Goal: Task Accomplishment & Management: Complete application form

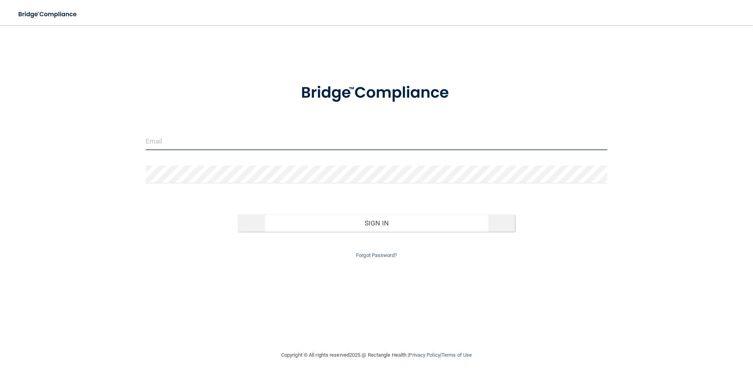
type input "[PERSON_NAME][EMAIL_ADDRESS][PERSON_NAME][DOMAIN_NAME]"
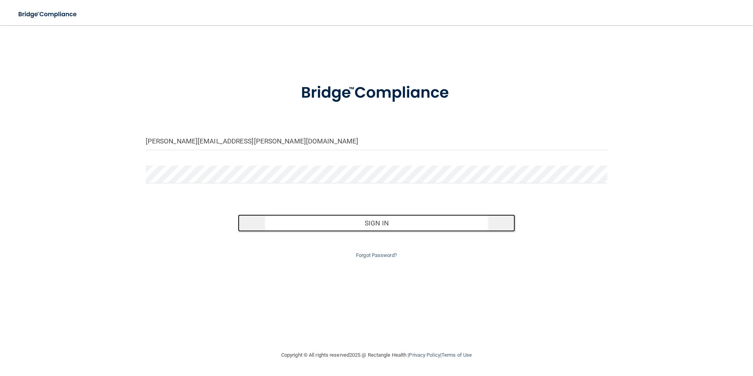
click at [379, 227] on button "Sign In" at bounding box center [376, 222] width 277 height 17
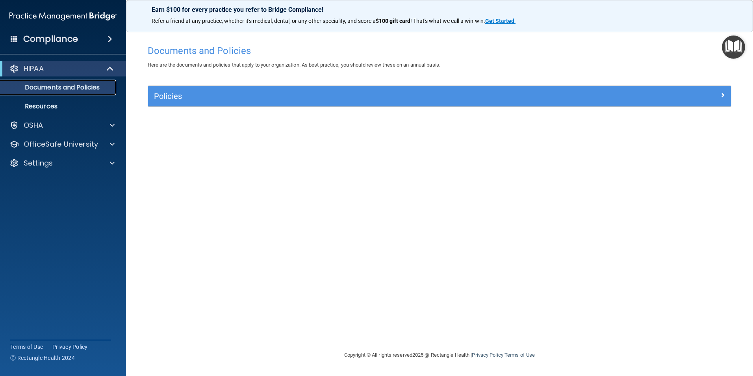
click at [80, 87] on p "Documents and Policies" at bounding box center [59, 88] width 108 height 8
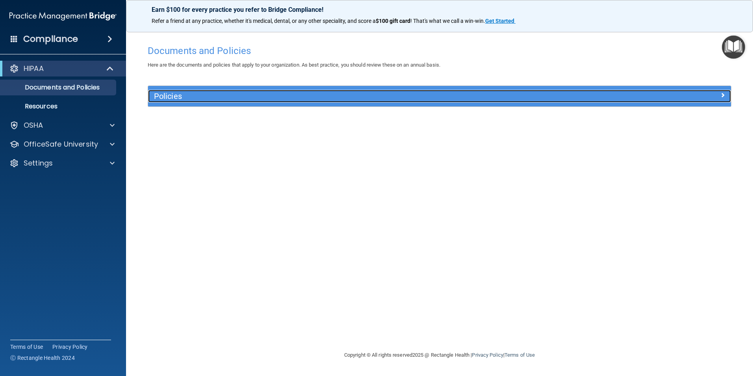
click at [171, 97] on h5 "Policies" at bounding box center [367, 96] width 426 height 9
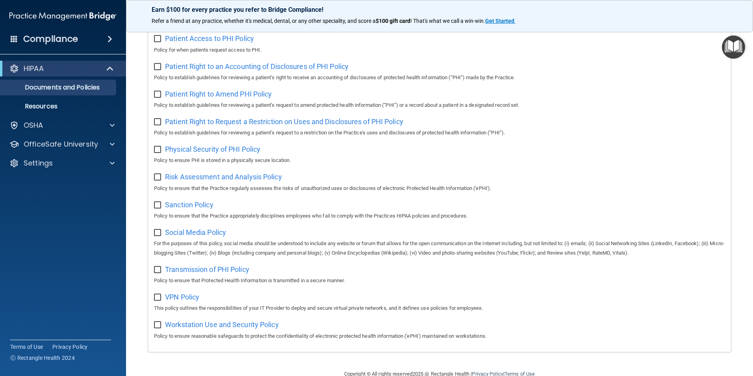
scroll to position [414, 0]
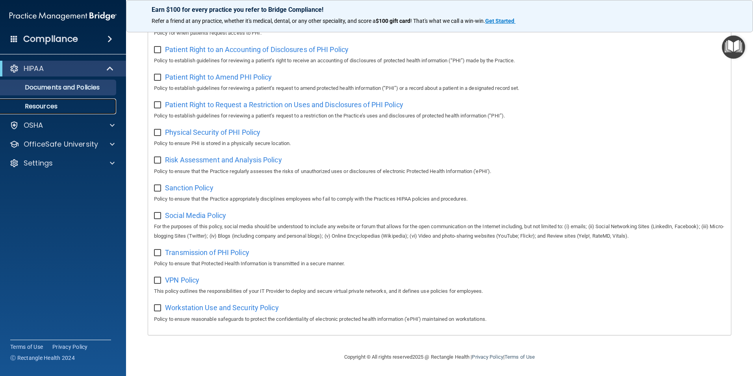
click at [54, 107] on p "Resources" at bounding box center [59, 106] width 108 height 8
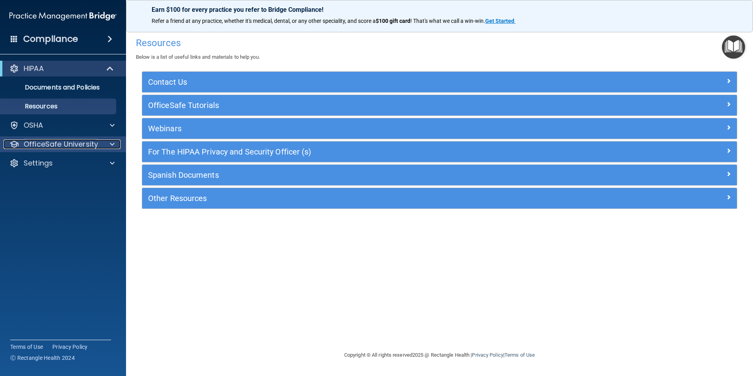
click at [86, 144] on p "OfficeSafe University" at bounding box center [61, 143] width 74 height 9
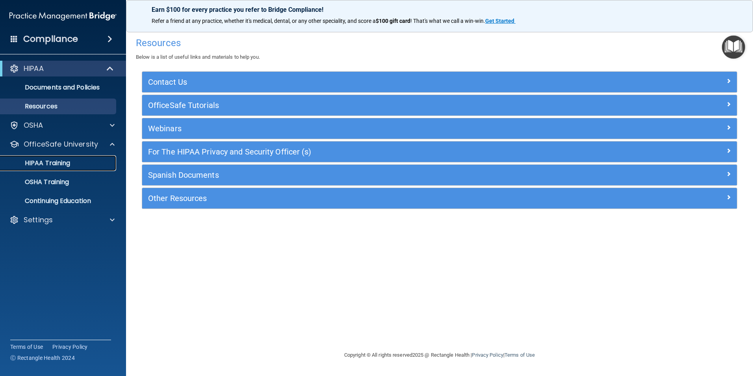
click at [62, 164] on p "HIPAA Training" at bounding box center [37, 163] width 65 height 8
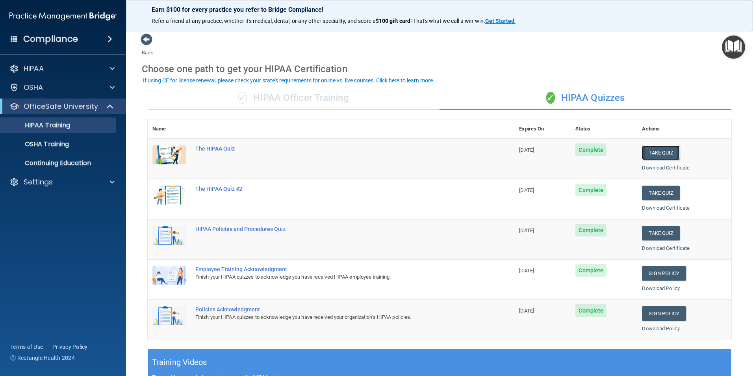
click at [658, 154] on button "Take Quiz" at bounding box center [661, 152] width 38 height 15
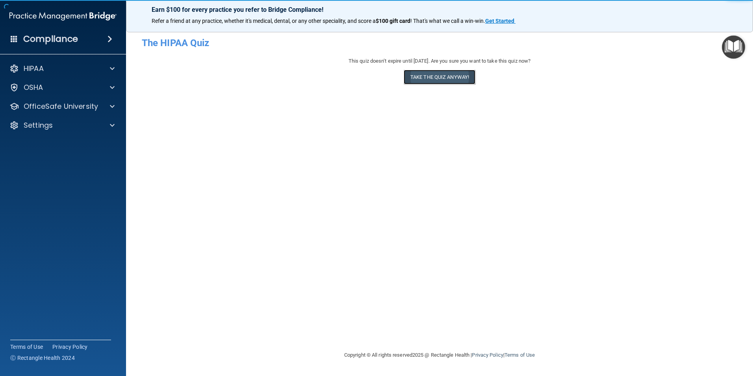
click at [459, 76] on button "Take the quiz anyway!" at bounding box center [440, 77] width 72 height 15
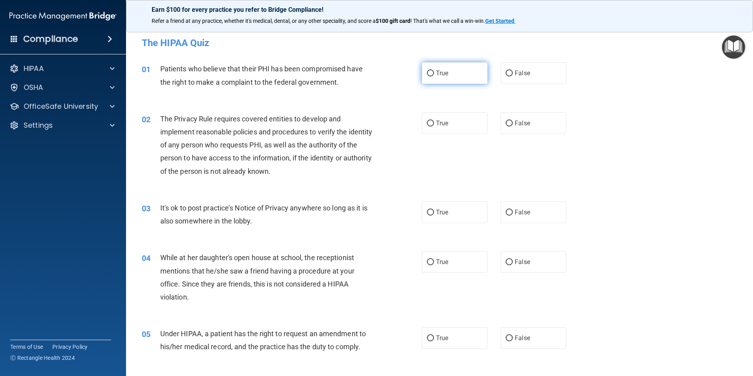
click at [428, 74] on input "True" at bounding box center [430, 74] width 7 height 6
radio input "true"
click at [430, 122] on input "True" at bounding box center [430, 124] width 7 height 6
radio input "true"
click at [508, 212] on input "False" at bounding box center [509, 213] width 7 height 6
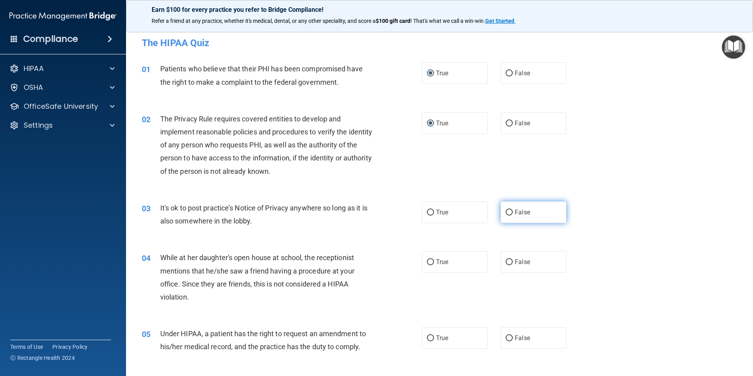
radio input "true"
click at [509, 262] on label "False" at bounding box center [534, 262] width 66 height 22
click at [509, 262] on input "False" at bounding box center [509, 262] width 7 height 6
radio input "true"
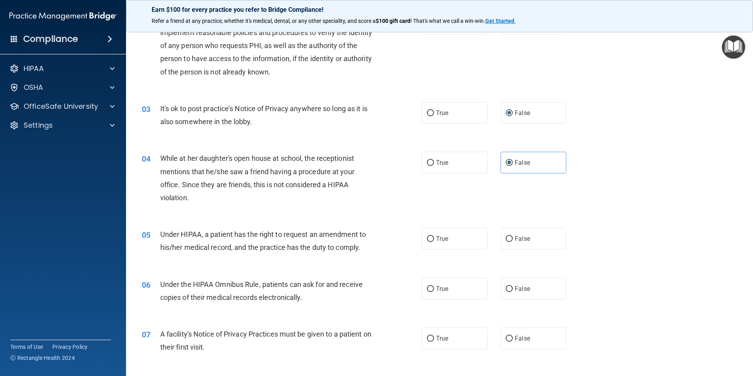
scroll to position [118, 0]
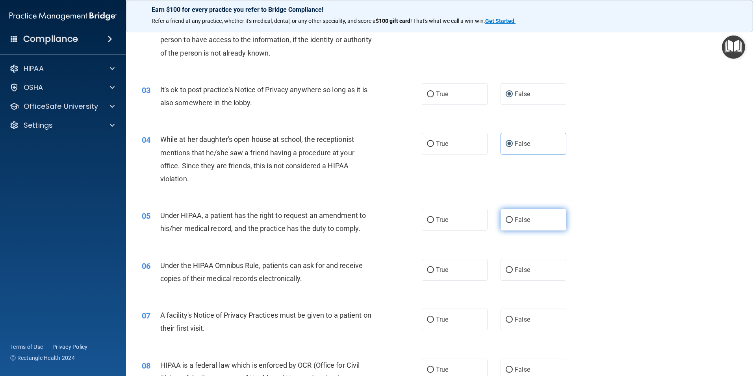
click at [506, 218] on input "False" at bounding box center [509, 220] width 7 height 6
radio input "true"
click at [424, 266] on label "True" at bounding box center [455, 270] width 66 height 22
click at [427, 267] on input "True" at bounding box center [430, 270] width 7 height 6
radio input "true"
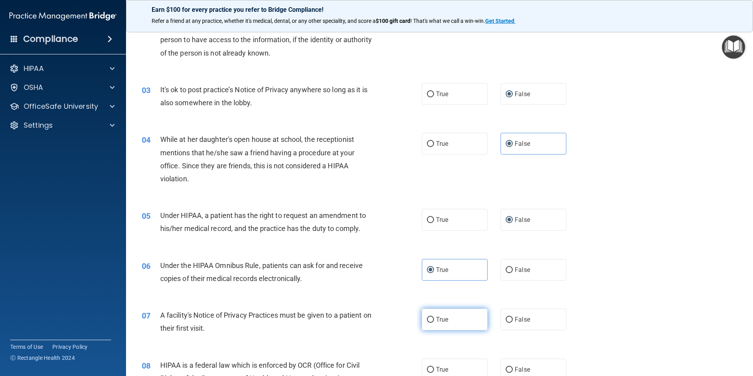
click at [427, 319] on input "True" at bounding box center [430, 320] width 7 height 6
radio input "true"
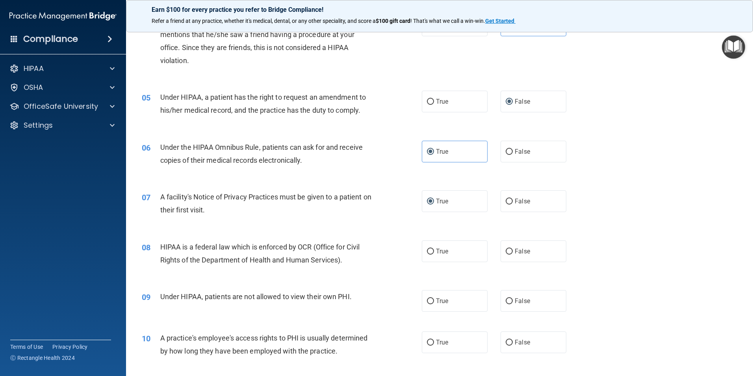
scroll to position [276, 0]
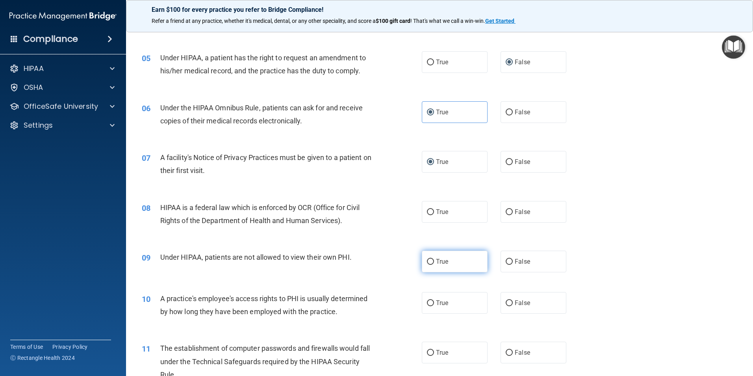
click at [428, 263] on input "True" at bounding box center [430, 262] width 7 height 6
radio input "true"
click at [506, 261] on input "False" at bounding box center [509, 262] width 7 height 6
radio input "true"
radio input "false"
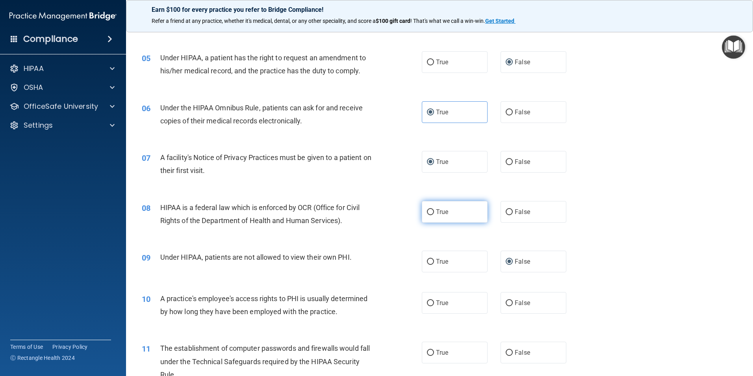
click at [429, 212] on input "True" at bounding box center [430, 212] width 7 height 6
radio input "true"
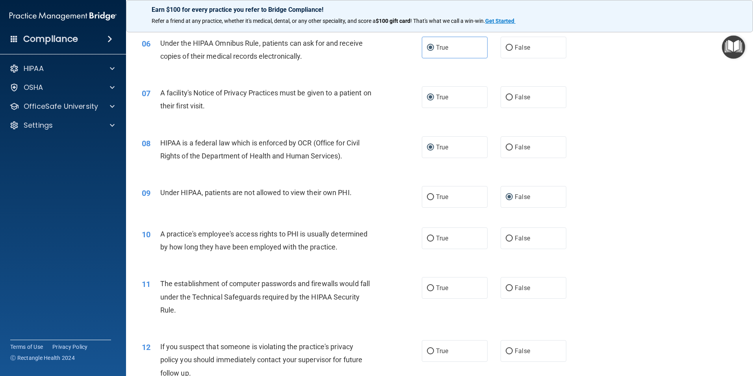
scroll to position [355, 0]
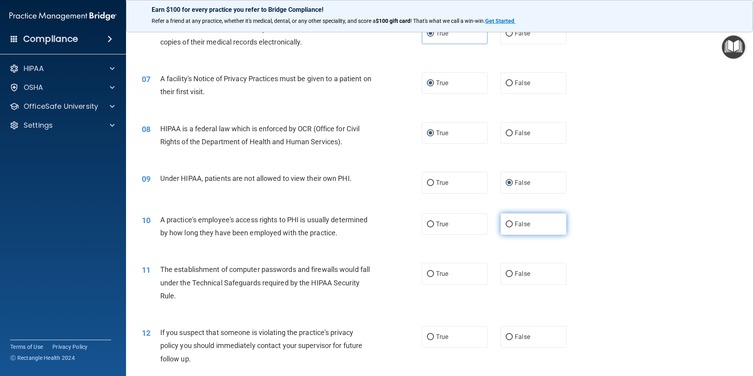
click at [507, 222] on input "False" at bounding box center [509, 224] width 7 height 6
radio input "true"
click at [432, 274] on label "True" at bounding box center [455, 274] width 66 height 22
click at [432, 274] on input "True" at bounding box center [430, 274] width 7 height 6
radio input "true"
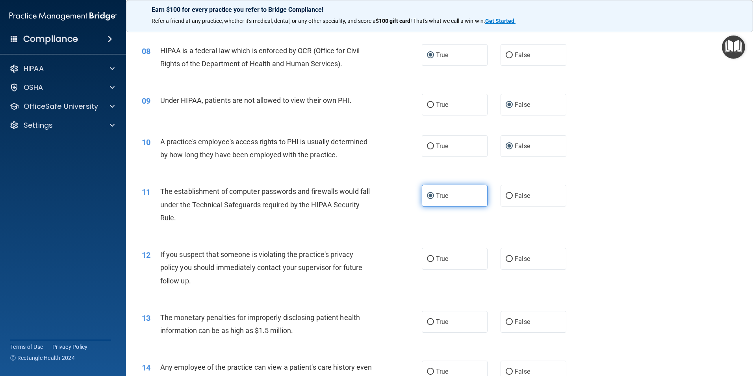
scroll to position [433, 0]
click at [429, 258] on input "True" at bounding box center [430, 258] width 7 height 6
radio input "true"
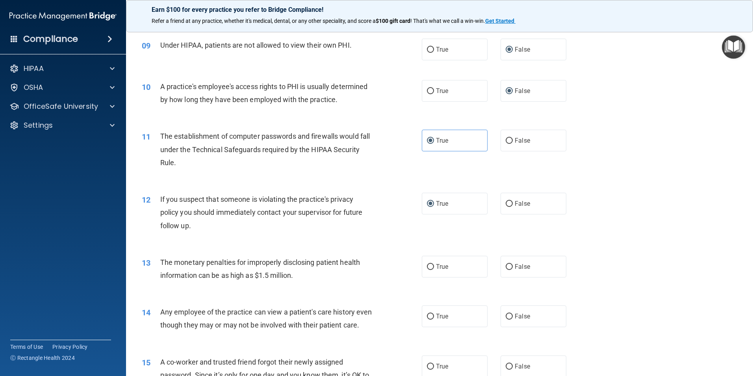
scroll to position [512, 0]
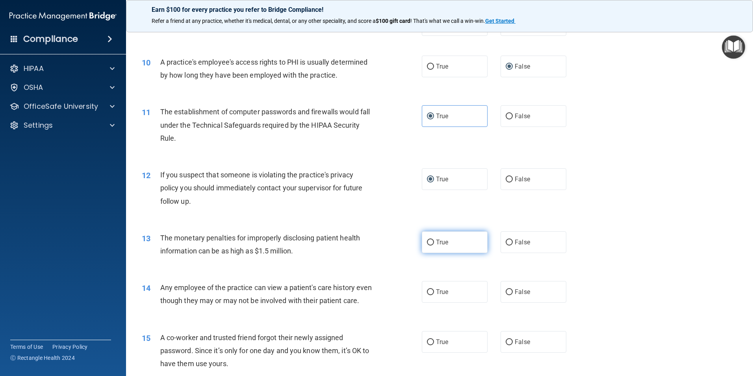
click at [431, 244] on input "True" at bounding box center [430, 243] width 7 height 6
radio input "true"
click at [506, 293] on input "False" at bounding box center [509, 292] width 7 height 6
radio input "true"
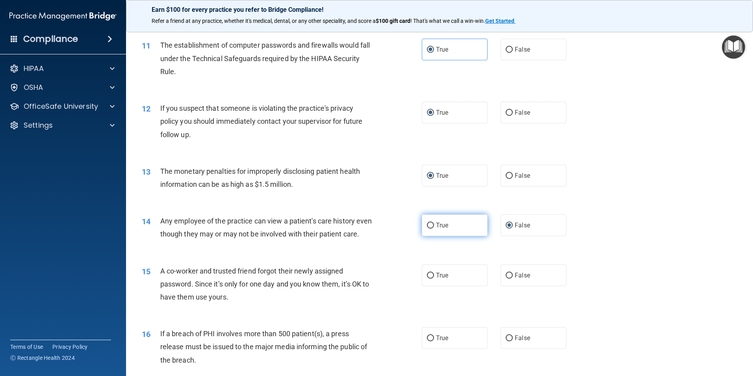
scroll to position [630, 0]
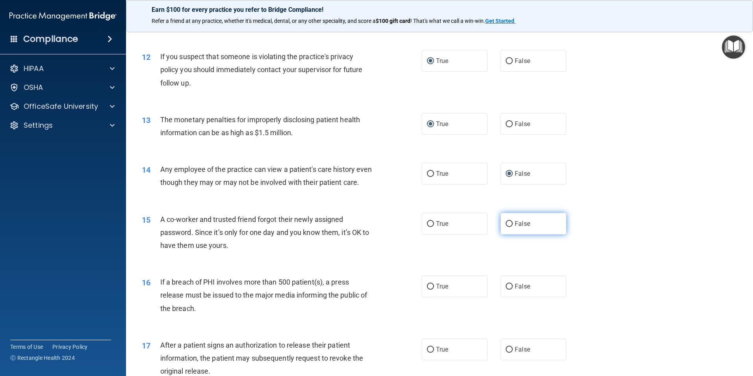
click at [507, 227] on input "False" at bounding box center [509, 224] width 7 height 6
radio input "true"
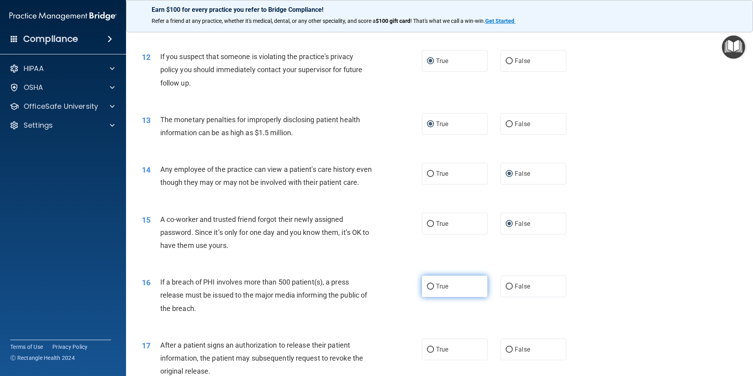
click at [431, 290] on input "True" at bounding box center [430, 287] width 7 height 6
radio input "true"
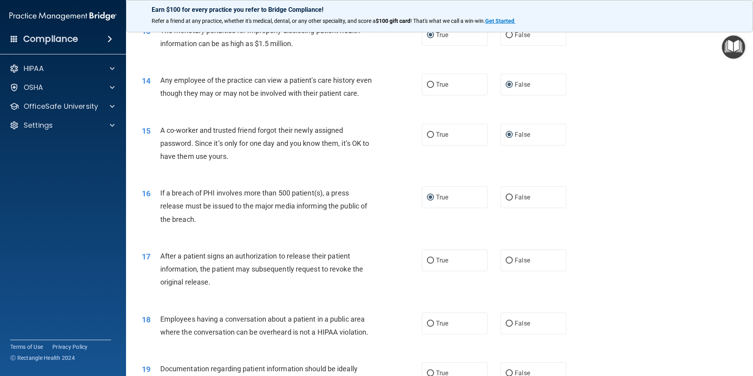
scroll to position [749, 0]
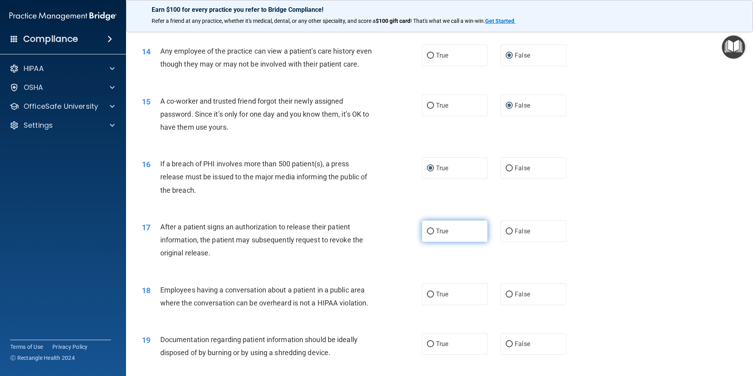
click at [429, 234] on input "True" at bounding box center [430, 232] width 7 height 6
radio input "true"
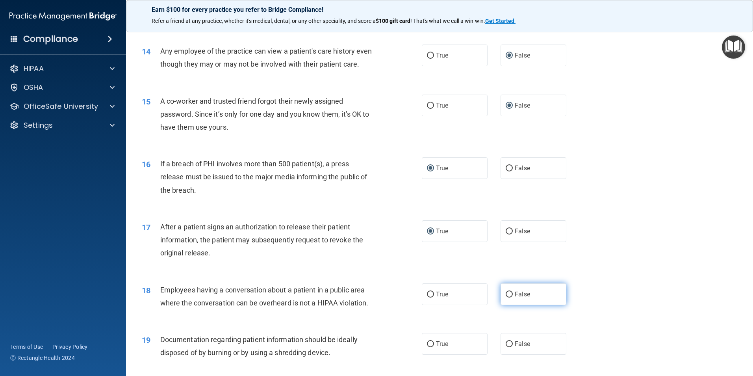
click at [508, 297] on input "False" at bounding box center [509, 295] width 7 height 6
radio input "true"
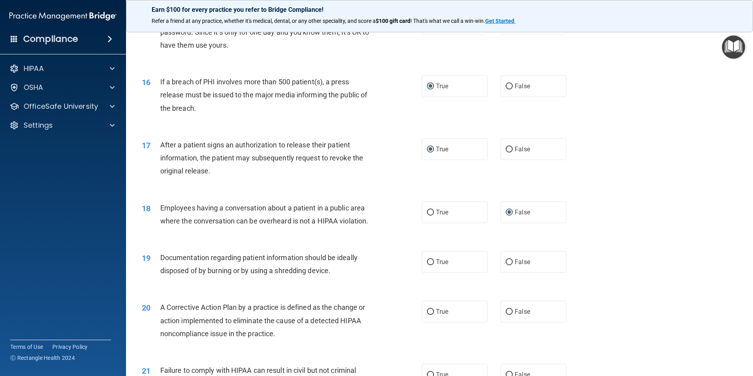
scroll to position [867, 0]
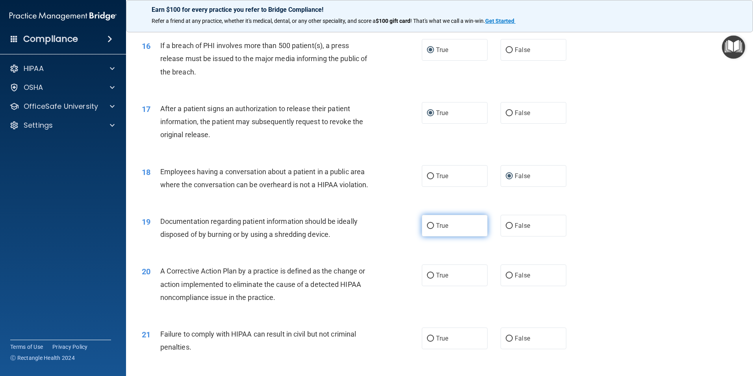
click at [428, 229] on input "True" at bounding box center [430, 226] width 7 height 6
radio input "true"
click at [428, 279] on input "True" at bounding box center [430, 276] width 7 height 6
radio input "true"
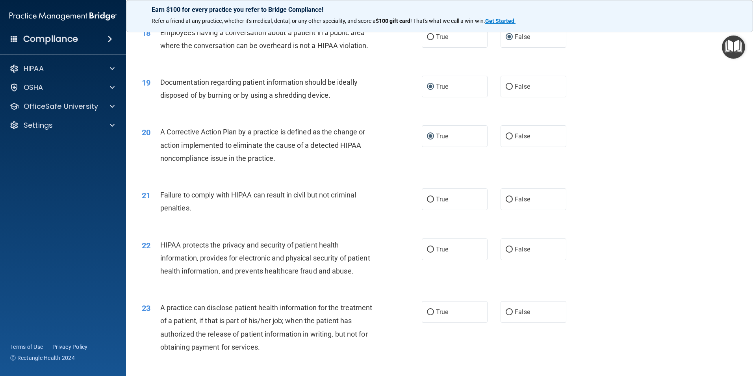
scroll to position [1024, 0]
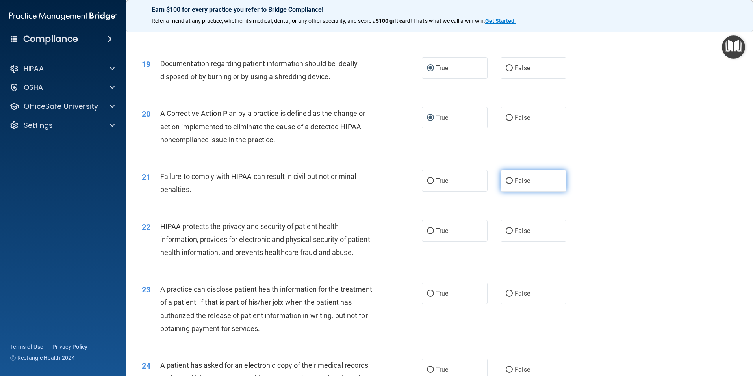
click at [506, 184] on input "False" at bounding box center [509, 181] width 7 height 6
radio input "true"
click at [430, 234] on input "True" at bounding box center [430, 231] width 7 height 6
radio input "true"
click at [506, 297] on input "False" at bounding box center [509, 294] width 7 height 6
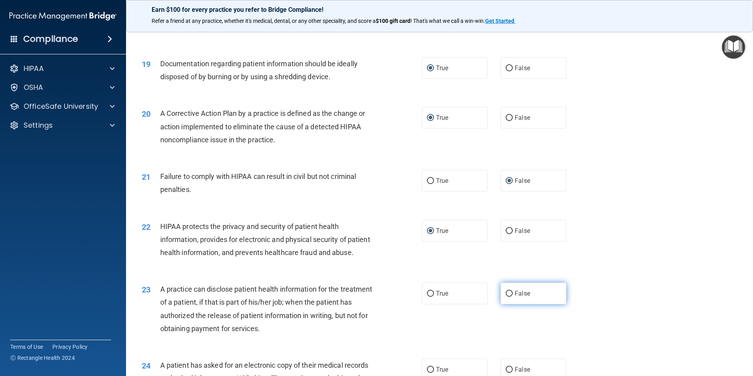
radio input "true"
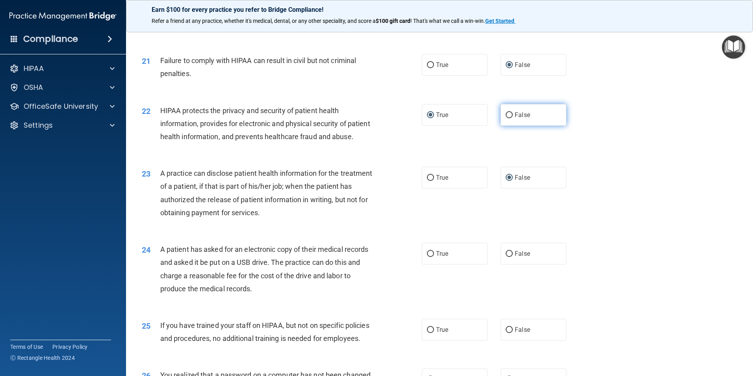
scroll to position [1143, 0]
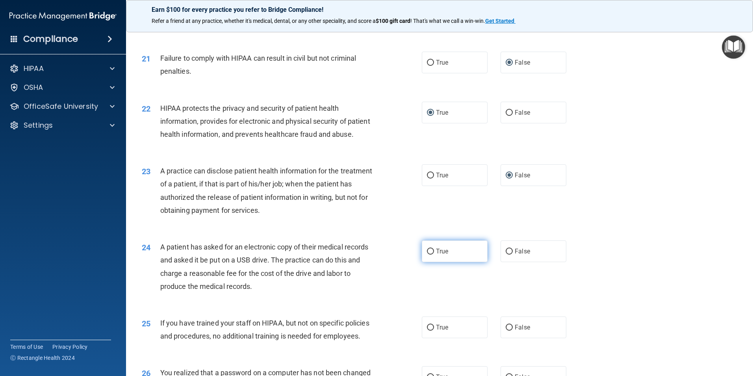
click at [428, 255] on input "True" at bounding box center [430, 252] width 7 height 6
radio input "true"
click at [509, 338] on label "False" at bounding box center [534, 327] width 66 height 22
click at [509, 331] on input "False" at bounding box center [509, 328] width 7 height 6
radio input "true"
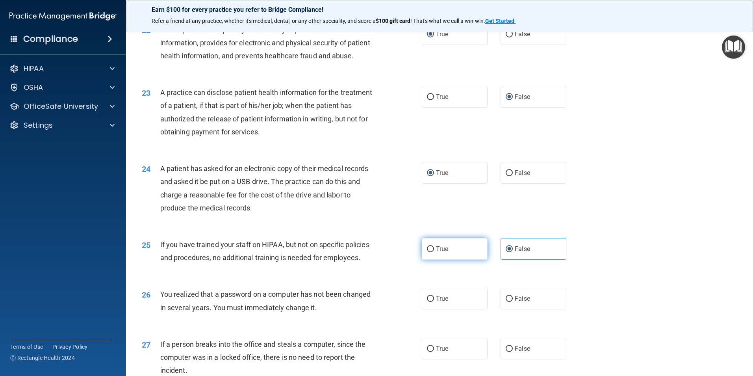
scroll to position [1221, 0]
click at [431, 309] on label "True" at bounding box center [455, 298] width 66 height 22
click at [431, 301] on input "True" at bounding box center [430, 298] width 7 height 6
radio input "true"
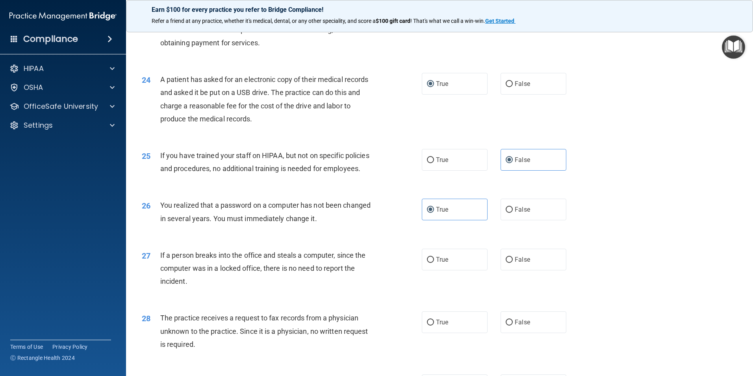
scroll to position [1340, 0]
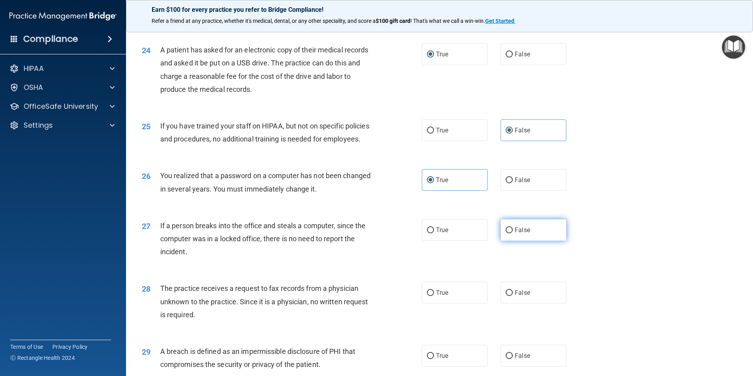
click at [511, 241] on label "False" at bounding box center [534, 230] width 66 height 22
click at [511, 233] on input "False" at bounding box center [509, 230] width 7 height 6
radio input "true"
click at [507, 303] on label "False" at bounding box center [534, 293] width 66 height 22
click at [507, 296] on input "False" at bounding box center [509, 293] width 7 height 6
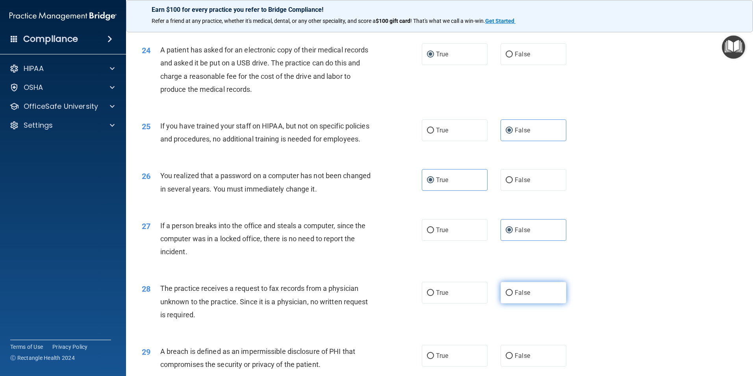
radio input "true"
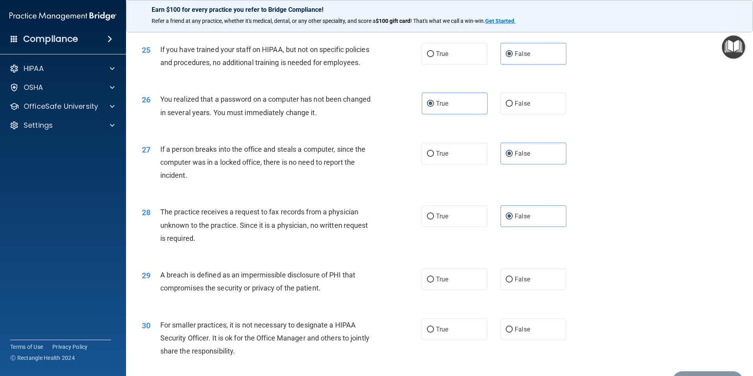
scroll to position [1418, 0]
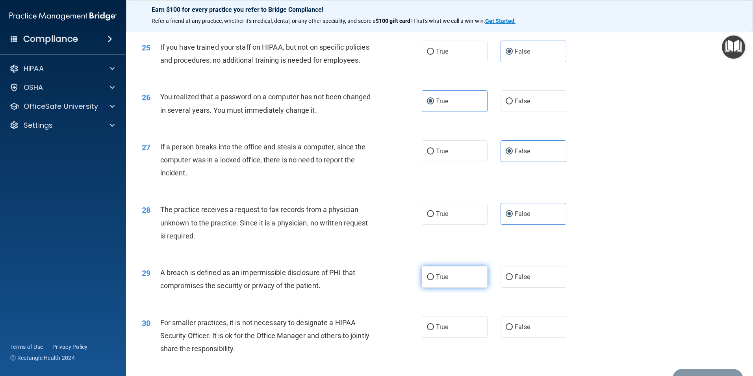
click at [428, 280] on input "True" at bounding box center [430, 277] width 7 height 6
radio input "true"
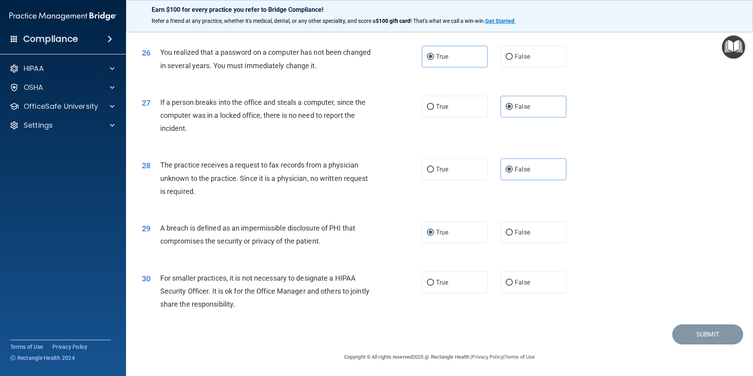
scroll to position [1497, 0]
click at [506, 286] on input "False" at bounding box center [509, 283] width 7 height 6
radio input "true"
click at [698, 333] on button "Submit" at bounding box center [708, 334] width 71 height 20
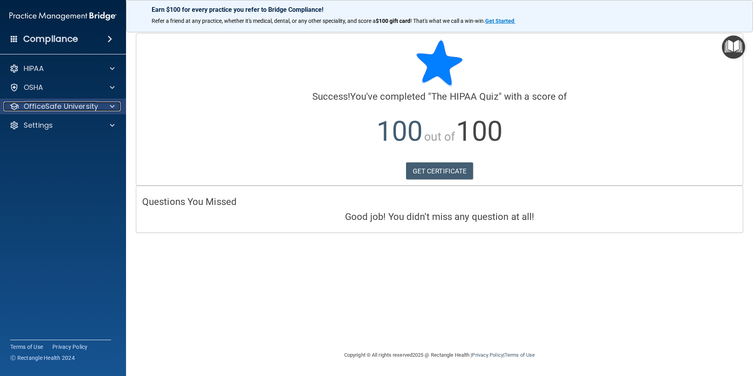
click at [79, 107] on p "OfficeSafe University" at bounding box center [61, 106] width 74 height 9
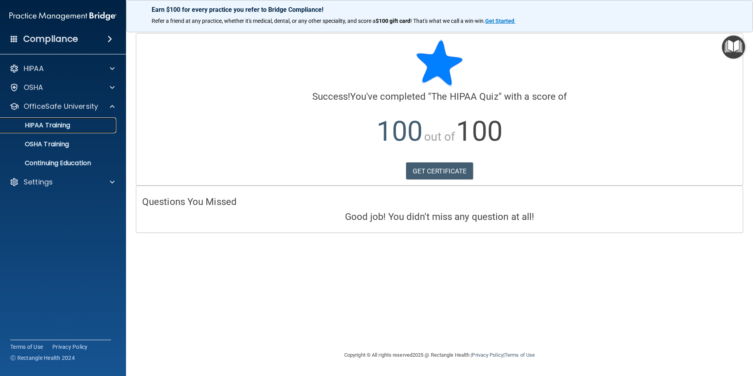
click at [62, 126] on p "HIPAA Training" at bounding box center [37, 125] width 65 height 8
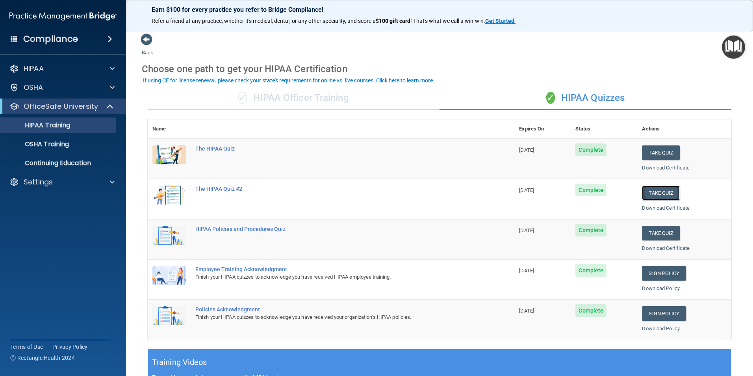
click at [656, 190] on button "Take Quiz" at bounding box center [661, 193] width 38 height 15
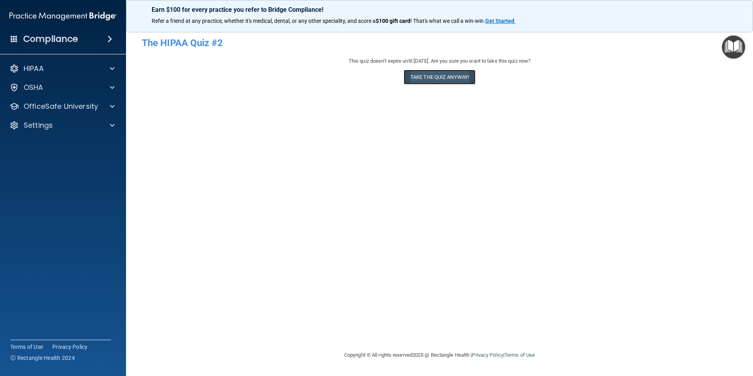
click at [449, 76] on button "Take the quiz anyway!" at bounding box center [440, 77] width 72 height 15
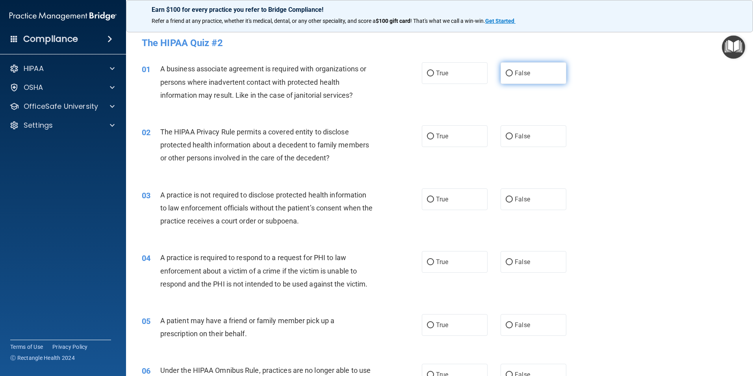
click at [506, 71] on input "False" at bounding box center [509, 74] width 7 height 6
radio input "true"
click at [430, 136] on input "True" at bounding box center [430, 137] width 7 height 6
radio input "true"
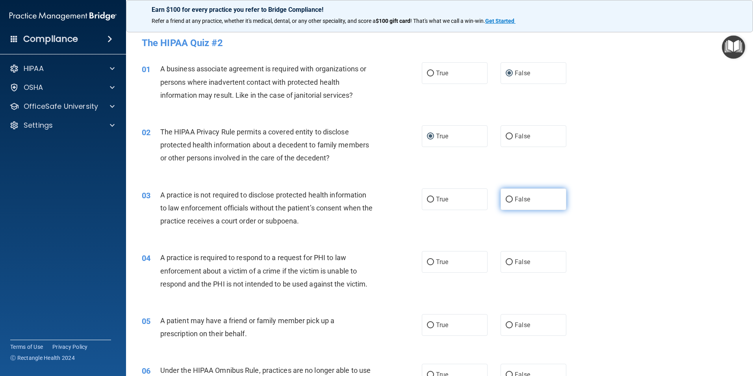
click at [508, 199] on input "False" at bounding box center [509, 200] width 7 height 6
radio input "true"
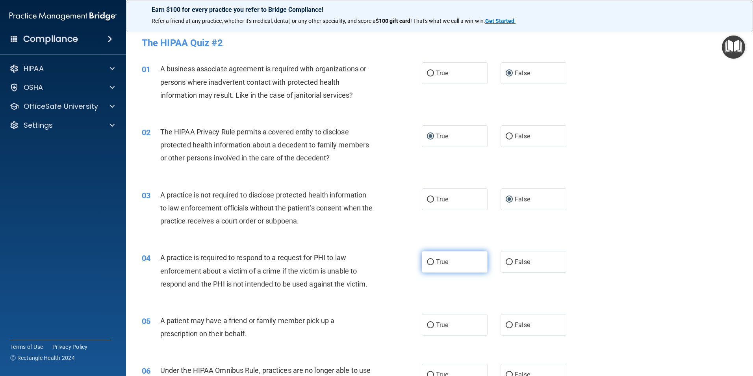
click at [432, 262] on label "True" at bounding box center [455, 262] width 66 height 22
click at [432, 262] on input "True" at bounding box center [430, 262] width 7 height 6
radio input "true"
click at [429, 323] on input "True" at bounding box center [430, 325] width 7 height 6
radio input "true"
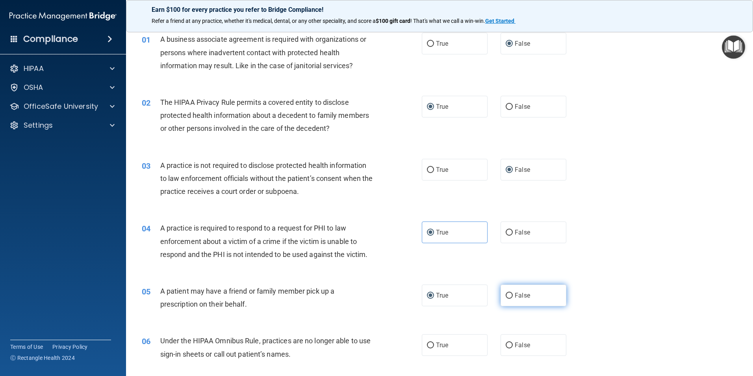
scroll to position [118, 0]
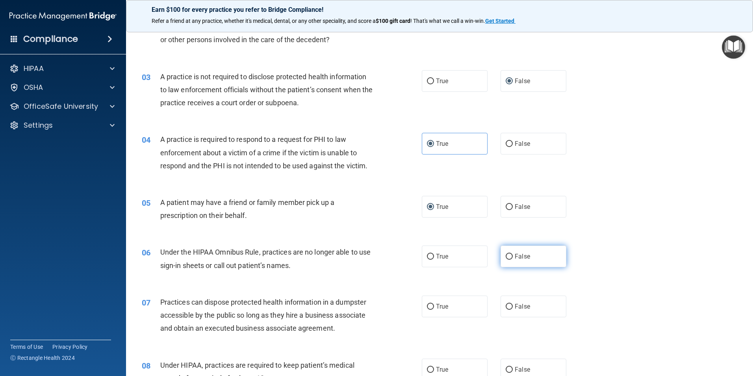
click at [506, 256] on input "False" at bounding box center [509, 257] width 7 height 6
radio input "true"
click at [506, 302] on label "False" at bounding box center [534, 306] width 66 height 22
click at [506, 304] on input "False" at bounding box center [509, 307] width 7 height 6
radio input "true"
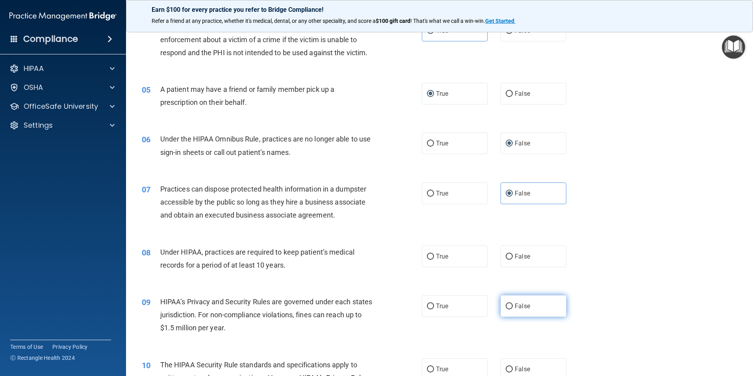
scroll to position [236, 0]
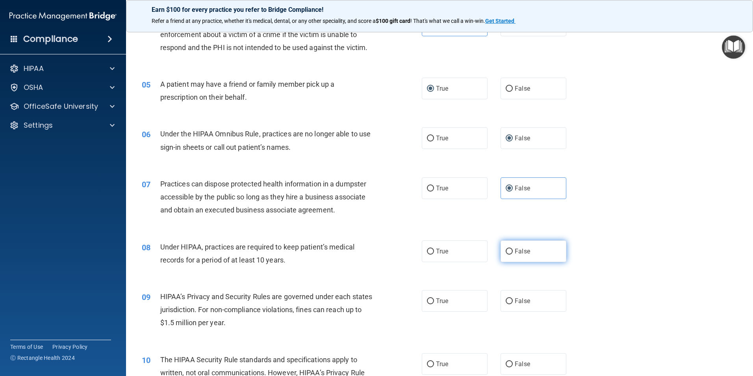
drag, startPoint x: 506, startPoint y: 253, endPoint x: 518, endPoint y: 300, distance: 48.9
click at [506, 253] on input "False" at bounding box center [509, 252] width 7 height 6
radio input "true"
click at [507, 302] on input "False" at bounding box center [509, 301] width 7 height 6
radio input "true"
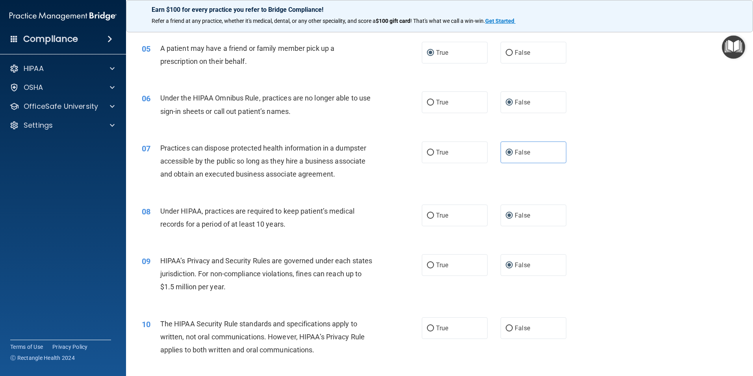
scroll to position [355, 0]
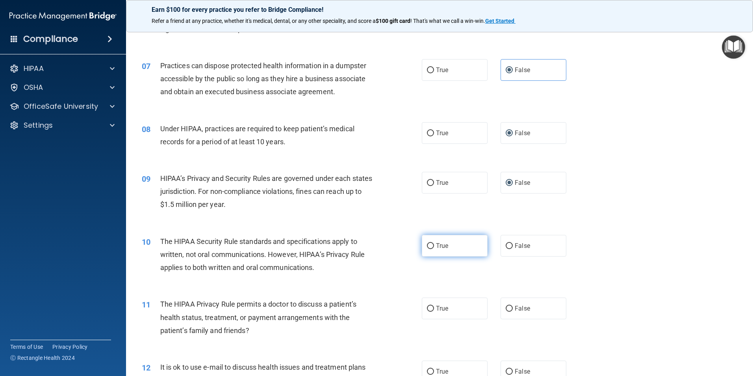
click at [427, 246] on input "True" at bounding box center [430, 246] width 7 height 6
radio input "true"
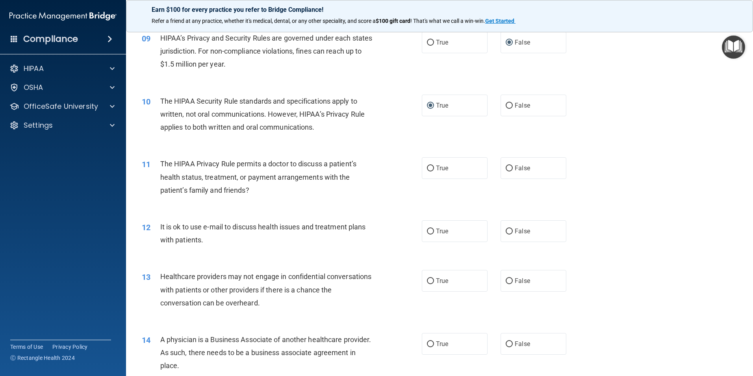
scroll to position [512, 0]
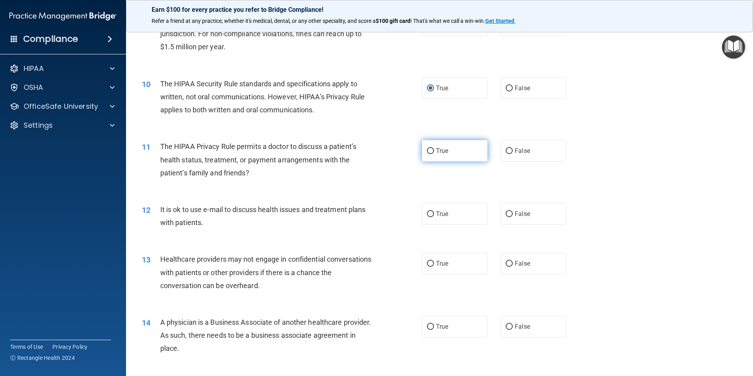
click at [428, 149] on input "True" at bounding box center [430, 151] width 7 height 6
radio input "true"
click at [429, 216] on input "True" at bounding box center [430, 214] width 7 height 6
radio input "true"
drag, startPoint x: 507, startPoint y: 264, endPoint x: 507, endPoint y: 268, distance: 4.0
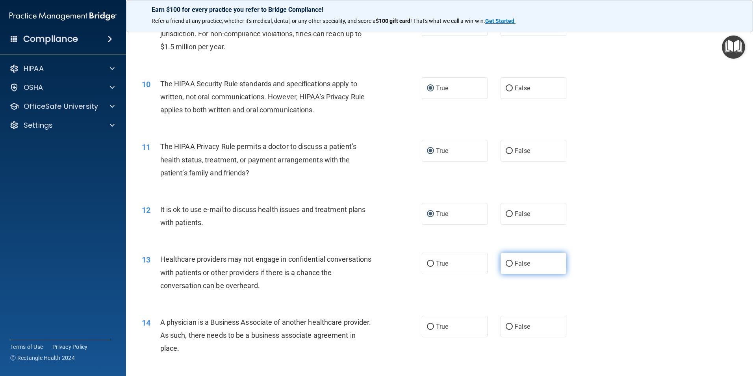
click at [507, 265] on input "False" at bounding box center [509, 264] width 7 height 6
radio input "true"
drag, startPoint x: 507, startPoint y: 326, endPoint x: 516, endPoint y: 319, distance: 11.8
click at [507, 326] on input "False" at bounding box center [509, 327] width 7 height 6
radio input "true"
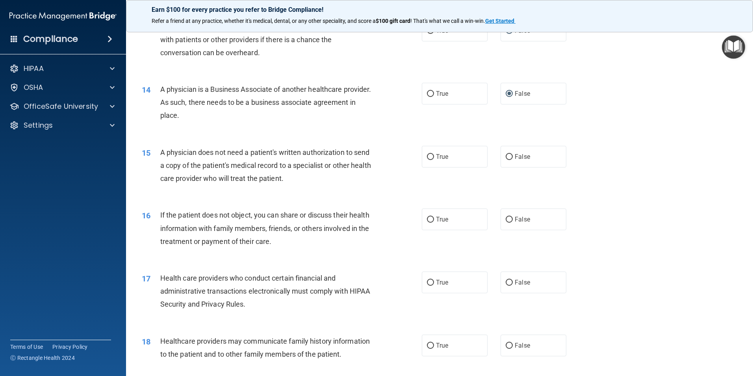
scroll to position [749, 0]
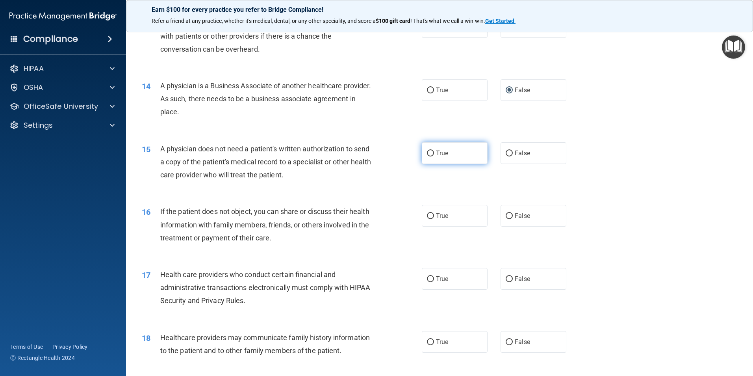
click at [427, 154] on input "True" at bounding box center [430, 154] width 7 height 6
radio input "true"
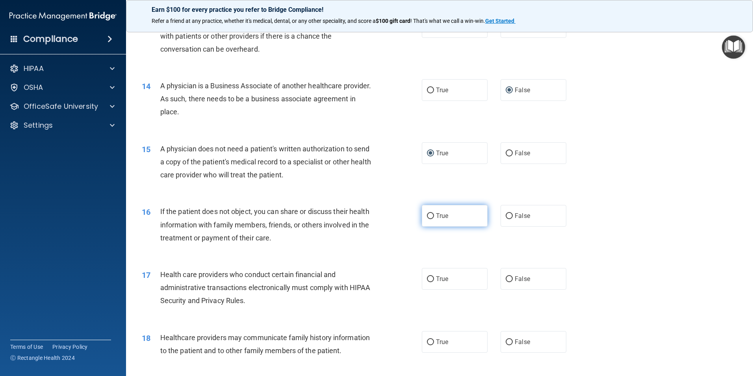
click at [431, 216] on input "True" at bounding box center [430, 216] width 7 height 6
radio input "true"
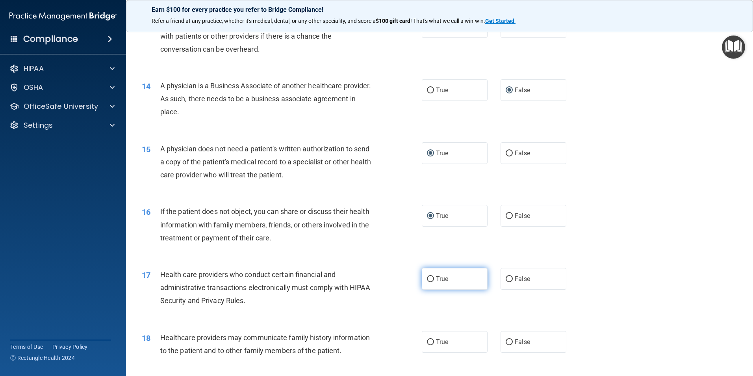
click at [429, 278] on input "True" at bounding box center [430, 279] width 7 height 6
radio input "true"
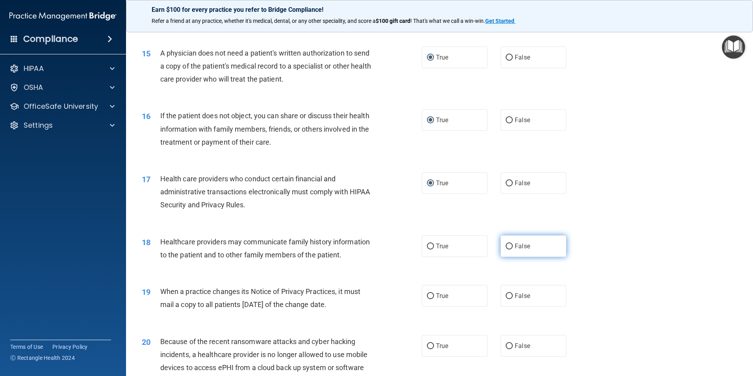
scroll to position [867, 0]
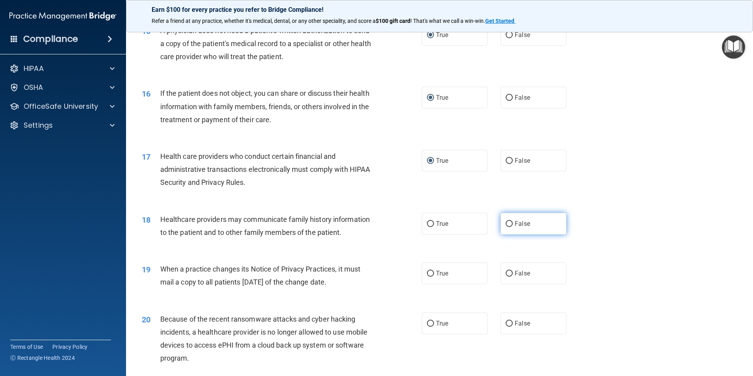
click at [506, 225] on input "False" at bounding box center [509, 224] width 7 height 6
radio input "true"
click at [506, 275] on input "False" at bounding box center [509, 274] width 7 height 6
radio input "true"
click at [506, 322] on input "False" at bounding box center [509, 324] width 7 height 6
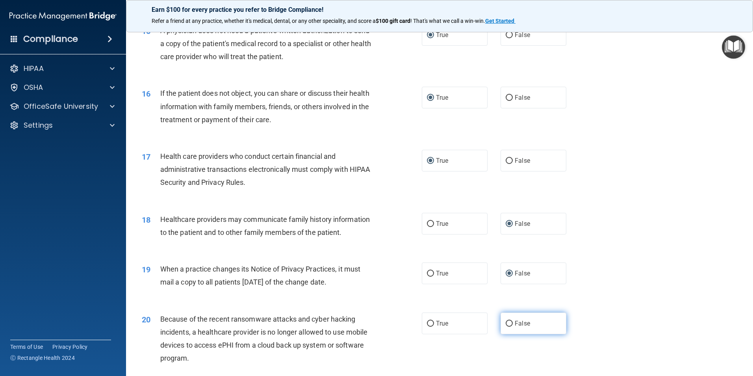
radio input "true"
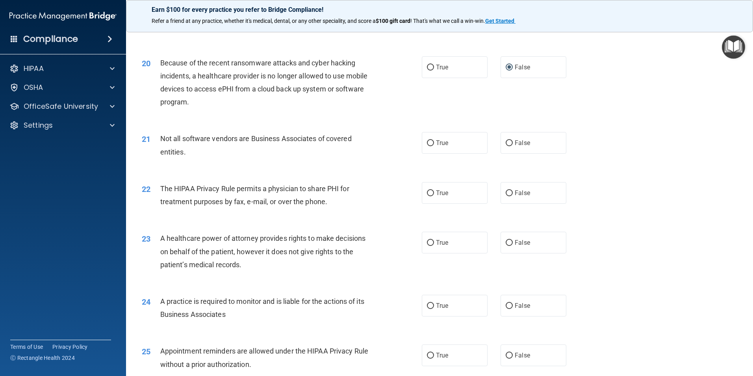
scroll to position [1143, 0]
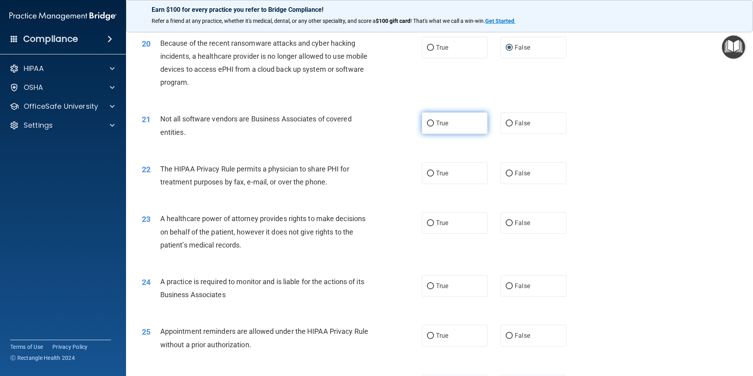
click at [430, 124] on input "True" at bounding box center [430, 124] width 7 height 6
radio input "true"
click at [430, 176] on input "True" at bounding box center [430, 174] width 7 height 6
radio input "true"
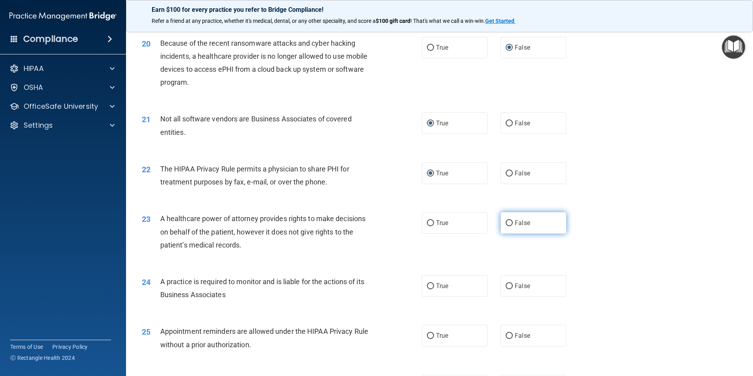
click at [509, 221] on input "False" at bounding box center [509, 223] width 7 height 6
radio input "true"
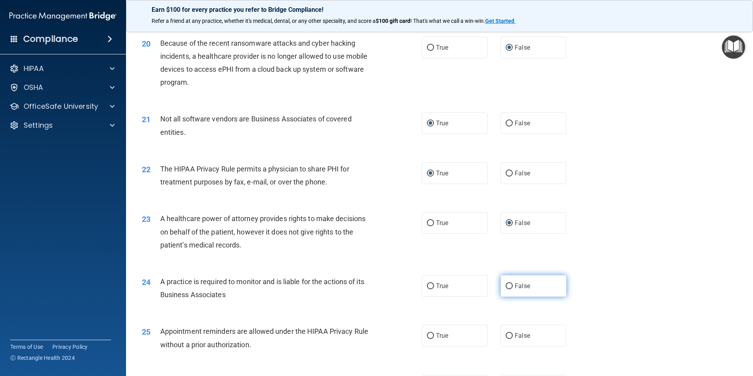
click at [508, 284] on input "False" at bounding box center [509, 286] width 7 height 6
radio input "true"
click at [427, 336] on input "True" at bounding box center [430, 336] width 7 height 6
radio input "true"
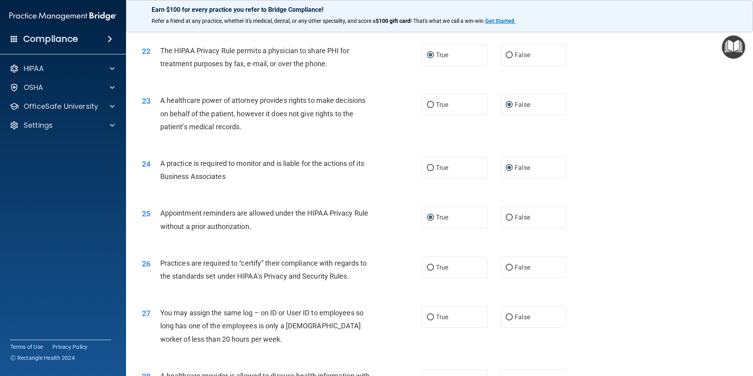
scroll to position [1300, 0]
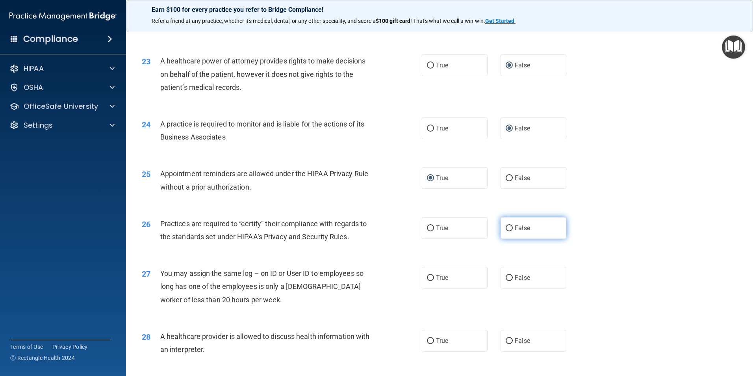
click at [509, 226] on label "False" at bounding box center [534, 228] width 66 height 22
click at [509, 226] on input "False" at bounding box center [509, 228] width 7 height 6
radio input "true"
click at [506, 278] on input "False" at bounding box center [509, 278] width 7 height 6
radio input "true"
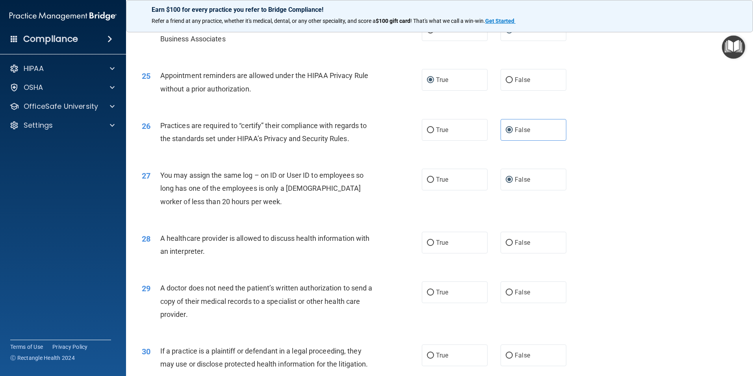
scroll to position [1418, 0]
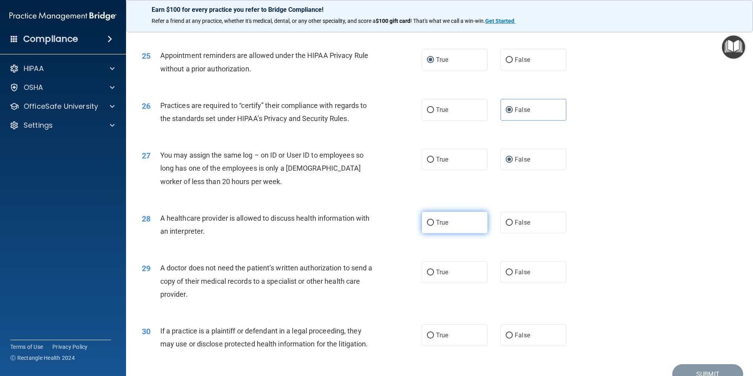
click at [433, 221] on label "True" at bounding box center [455, 223] width 66 height 22
click at [433, 221] on input "True" at bounding box center [430, 223] width 7 height 6
radio input "true"
click at [427, 274] on input "True" at bounding box center [430, 272] width 7 height 6
radio input "true"
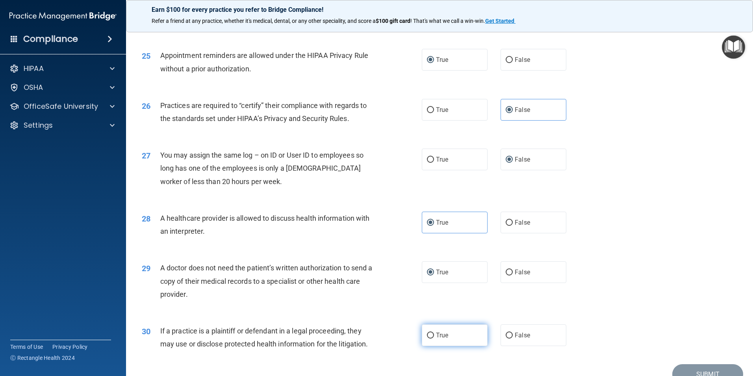
click at [431, 331] on label "True" at bounding box center [455, 335] width 66 height 22
click at [431, 333] on input "True" at bounding box center [430, 336] width 7 height 6
radio input "true"
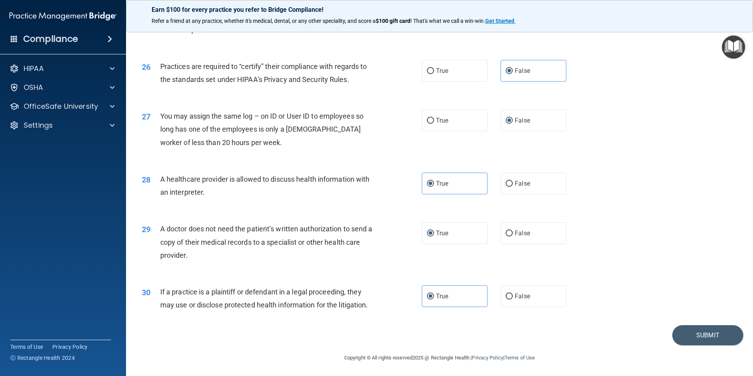
scroll to position [1458, 0]
click at [702, 335] on button "Submit" at bounding box center [708, 334] width 71 height 20
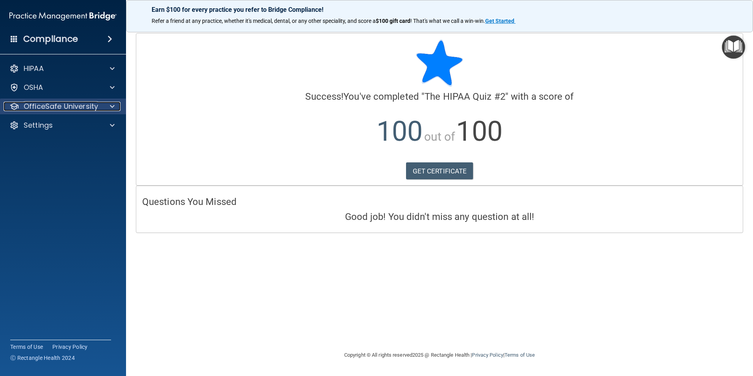
click at [72, 107] on p "OfficeSafe University" at bounding box center [61, 106] width 74 height 9
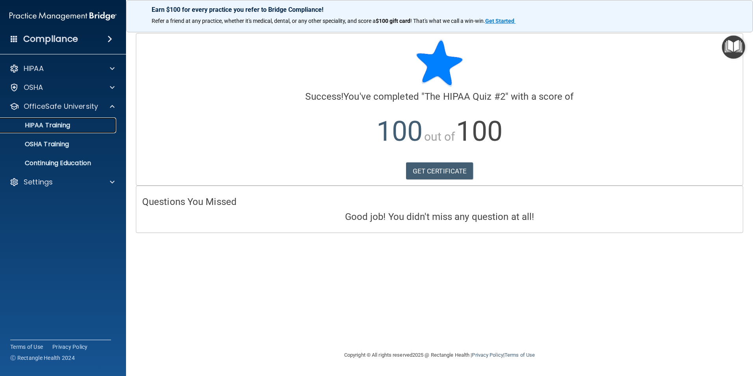
click at [61, 126] on p "HIPAA Training" at bounding box center [37, 125] width 65 height 8
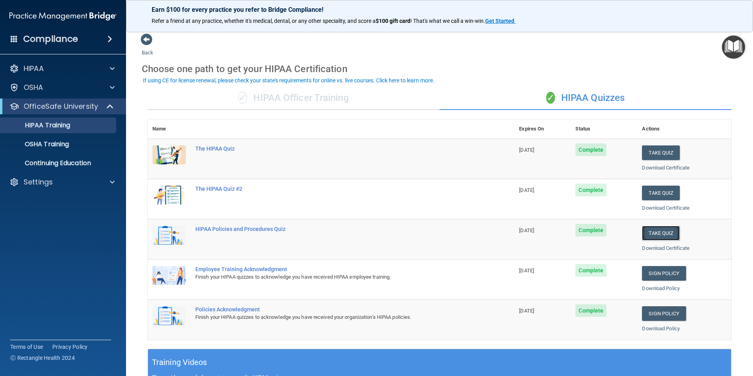
click at [654, 231] on button "Take Quiz" at bounding box center [661, 233] width 38 height 15
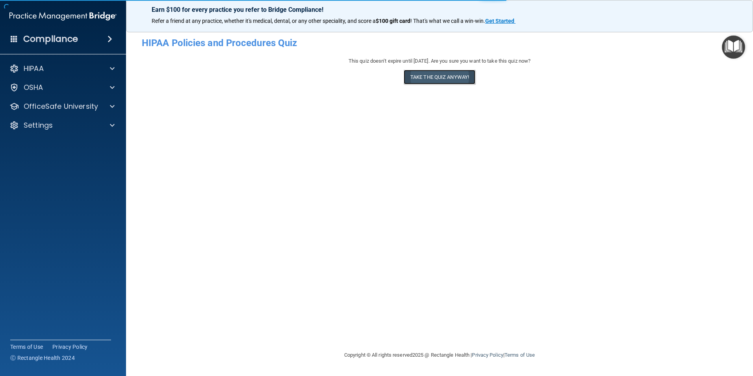
click at [433, 77] on button "Take the quiz anyway!" at bounding box center [440, 77] width 72 height 15
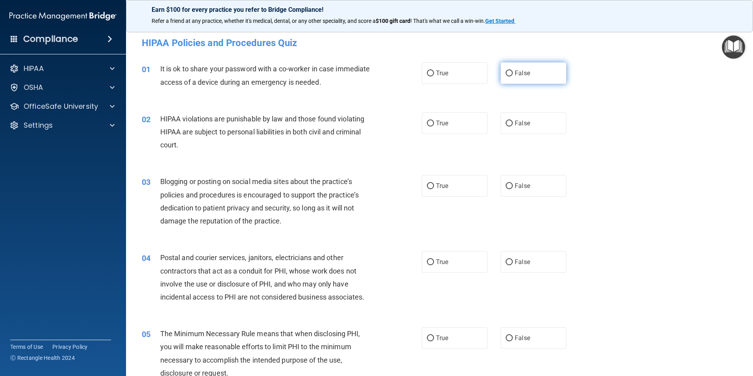
click at [506, 74] on input "False" at bounding box center [509, 74] width 7 height 6
radio input "true"
click at [428, 124] on input "True" at bounding box center [430, 124] width 7 height 6
radio input "true"
click at [506, 184] on input "False" at bounding box center [509, 186] width 7 height 6
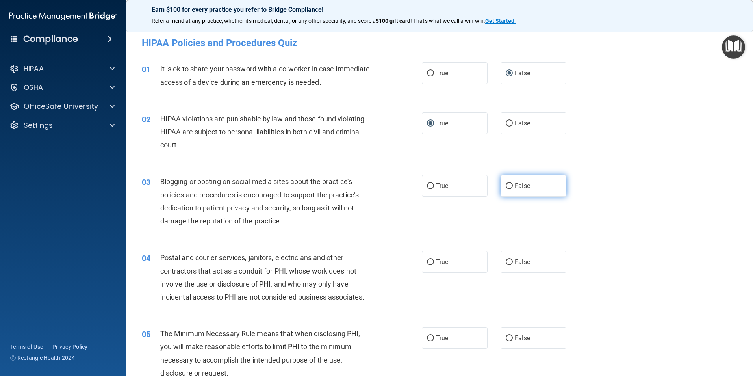
radio input "true"
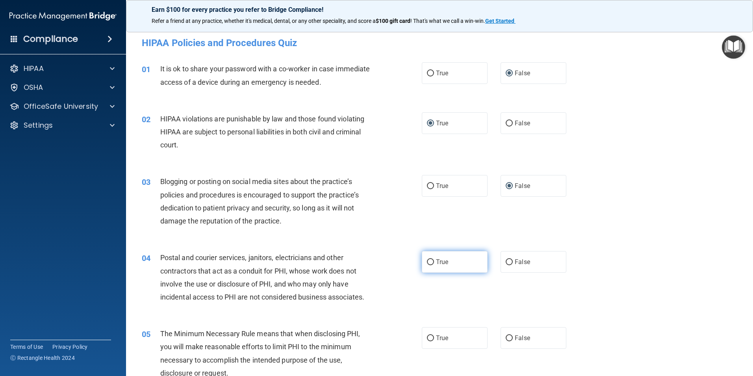
drag, startPoint x: 431, startPoint y: 261, endPoint x: 431, endPoint y: 304, distance: 43.3
click at [430, 262] on input "True" at bounding box center [430, 262] width 7 height 6
radio input "true"
drag, startPoint x: 427, startPoint y: 340, endPoint x: 438, endPoint y: 337, distance: 11.0
click at [428, 340] on input "True" at bounding box center [430, 338] width 7 height 6
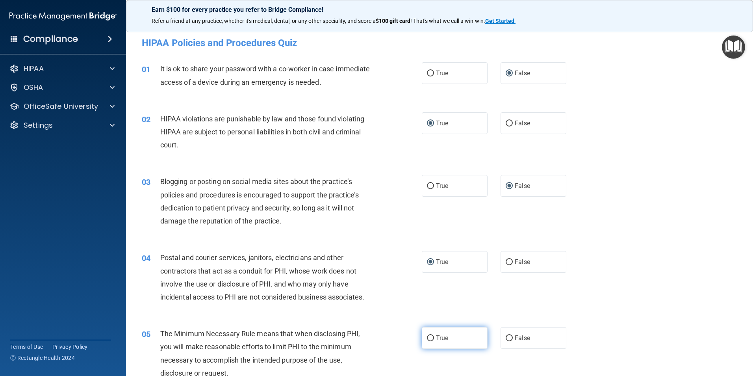
radio input "true"
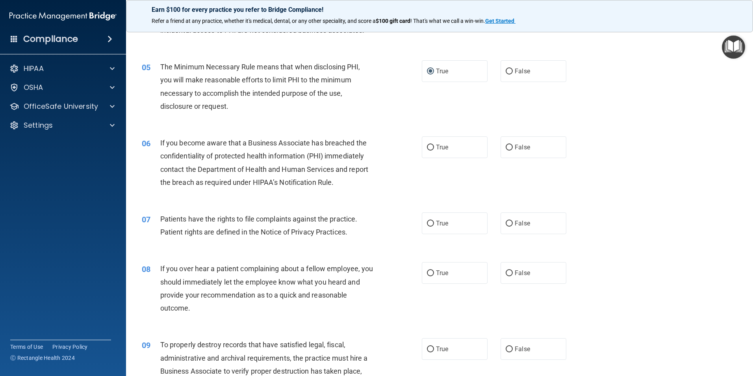
scroll to position [276, 0]
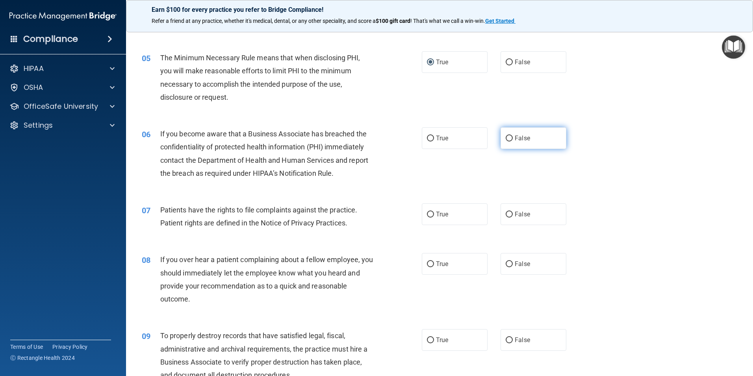
click at [509, 141] on input "False" at bounding box center [509, 139] width 7 height 6
radio input "true"
click at [428, 214] on input "True" at bounding box center [430, 215] width 7 height 6
radio input "true"
click at [507, 265] on input "False" at bounding box center [509, 264] width 7 height 6
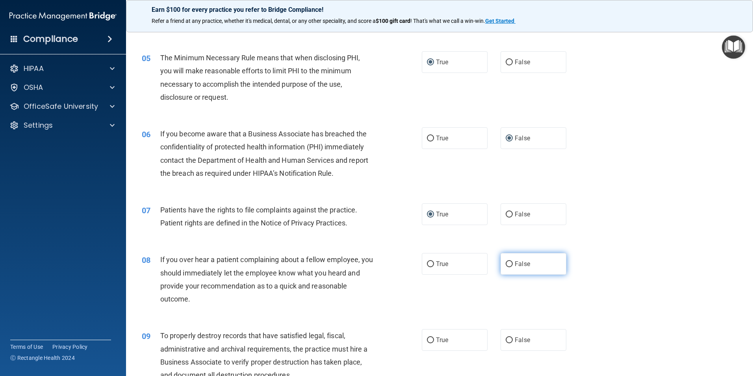
radio input "true"
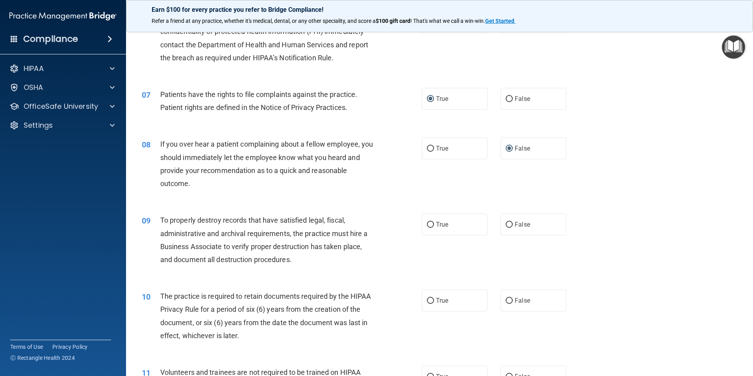
scroll to position [394, 0]
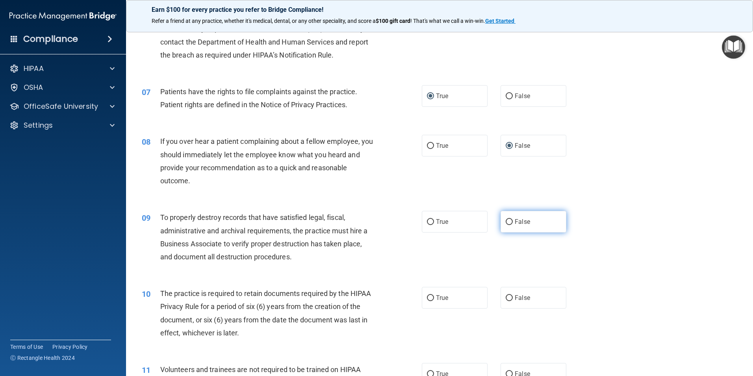
click at [511, 224] on label "False" at bounding box center [534, 222] width 66 height 22
click at [511, 224] on input "False" at bounding box center [509, 222] width 7 height 6
radio input "true"
click at [436, 299] on span "True" at bounding box center [442, 297] width 12 height 7
click at [434, 299] on input "True" at bounding box center [430, 298] width 7 height 6
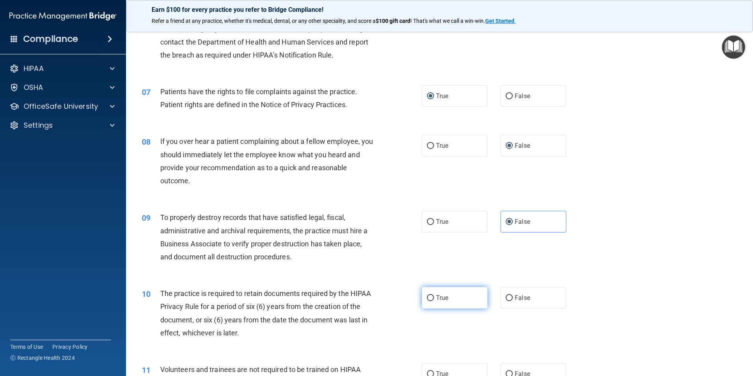
radio input "true"
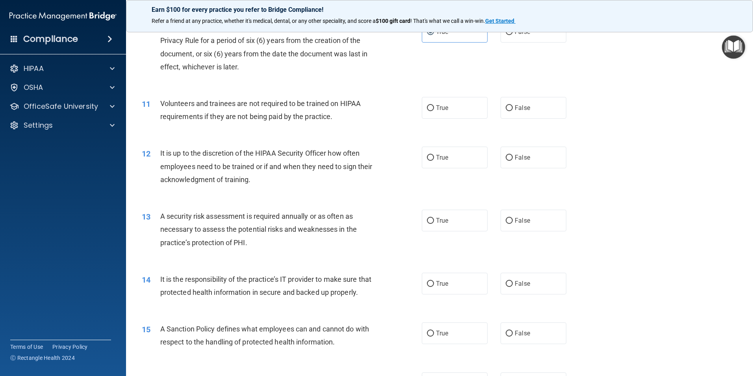
scroll to position [670, 0]
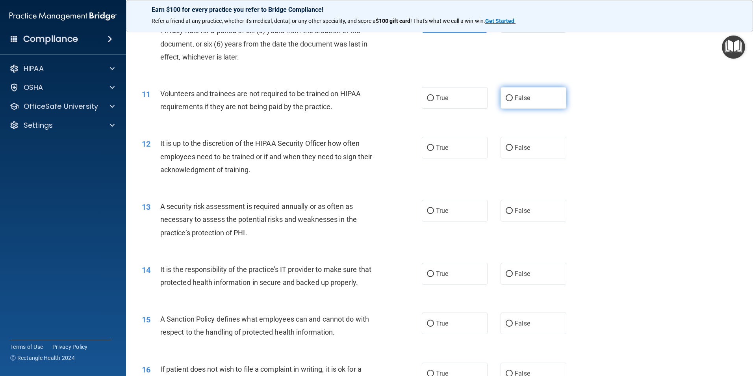
click at [506, 97] on input "False" at bounding box center [509, 98] width 7 height 6
radio input "true"
click at [508, 149] on input "False" at bounding box center [509, 148] width 7 height 6
radio input "true"
click at [431, 212] on label "True" at bounding box center [455, 211] width 66 height 22
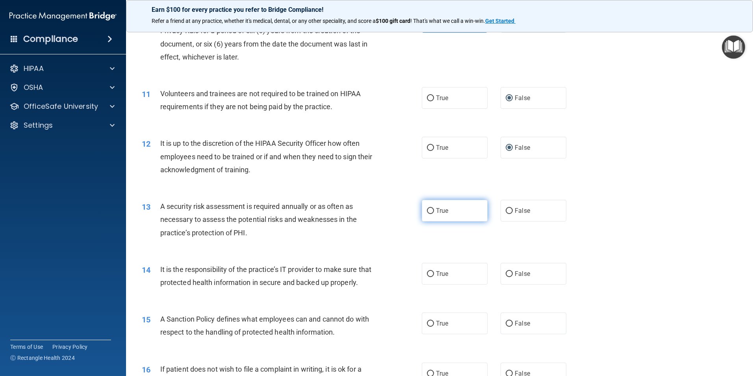
click at [431, 212] on input "True" at bounding box center [430, 211] width 7 height 6
radio input "true"
click at [508, 270] on label "False" at bounding box center [534, 274] width 66 height 22
click at [508, 271] on input "False" at bounding box center [509, 274] width 7 height 6
radio input "true"
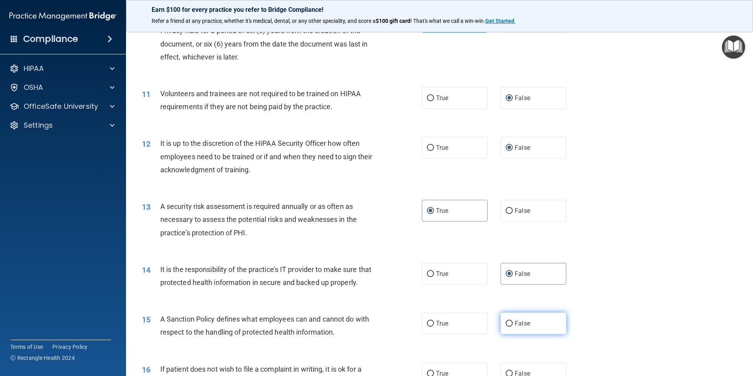
click at [511, 331] on label "False" at bounding box center [534, 323] width 66 height 22
click at [511, 327] on input "False" at bounding box center [509, 324] width 7 height 6
radio input "true"
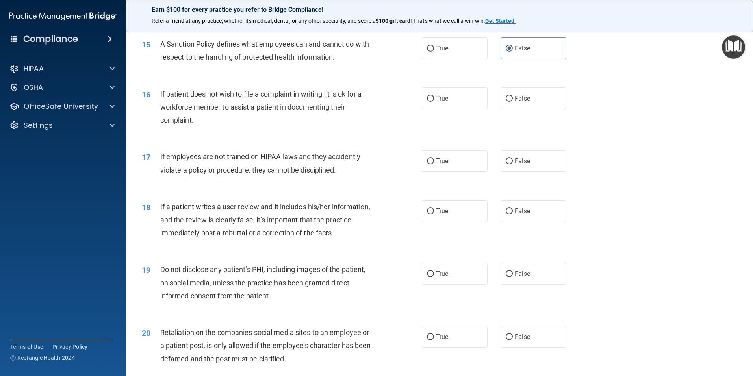
scroll to position [946, 0]
click at [436, 101] on span "True" at bounding box center [442, 97] width 12 height 7
click at [434, 101] on input "True" at bounding box center [430, 98] width 7 height 6
radio input "true"
click at [501, 171] on label "False" at bounding box center [534, 160] width 66 height 22
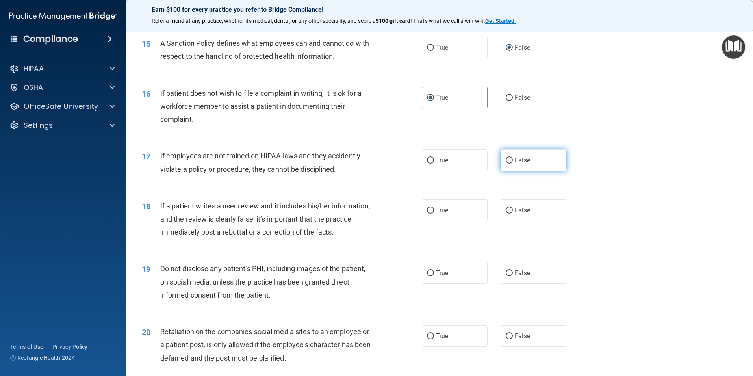
click at [506, 164] on input "False" at bounding box center [509, 161] width 7 height 6
radio input "true"
click at [511, 221] on label "False" at bounding box center [534, 210] width 66 height 22
click at [511, 214] on input "False" at bounding box center [509, 211] width 7 height 6
radio input "true"
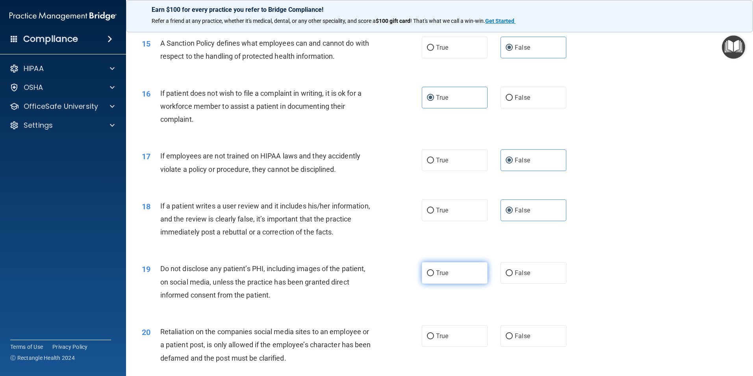
click at [431, 276] on input "True" at bounding box center [430, 273] width 7 height 6
radio input "true"
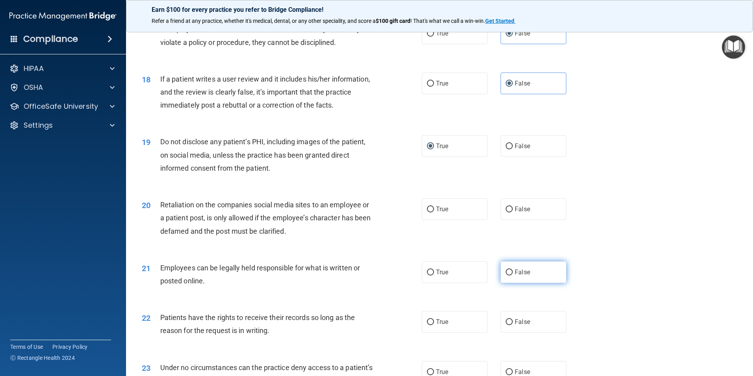
scroll to position [1103, 0]
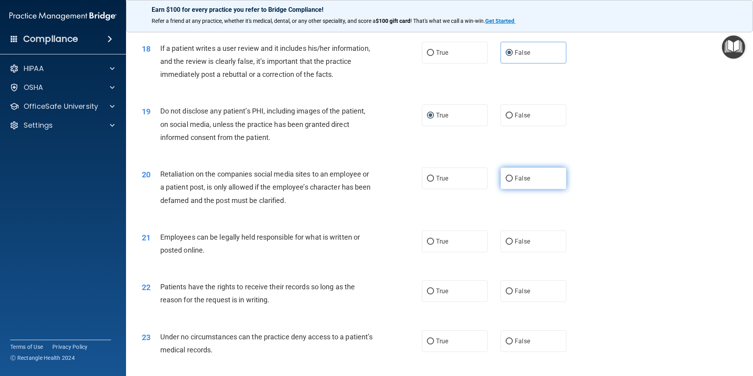
click at [508, 182] on input "False" at bounding box center [509, 179] width 7 height 6
radio input "true"
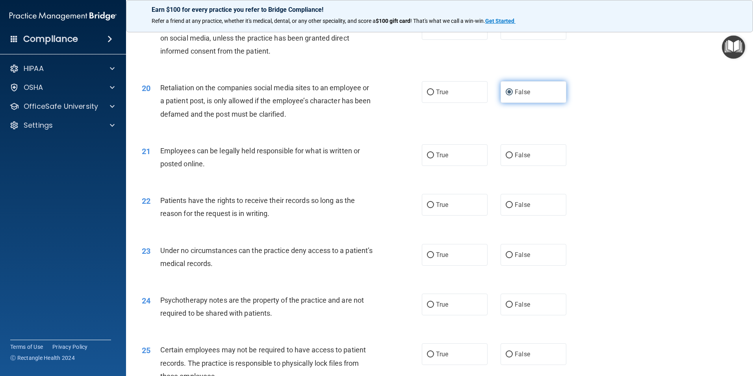
scroll to position [1221, 0]
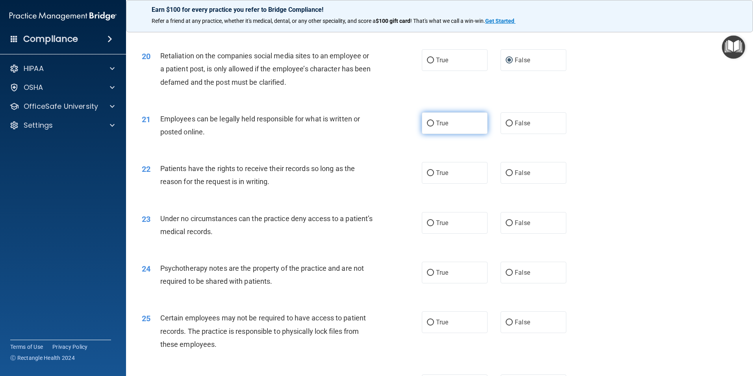
click at [432, 134] on label "True" at bounding box center [455, 123] width 66 height 22
click at [432, 126] on input "True" at bounding box center [430, 124] width 7 height 6
radio input "true"
click at [506, 176] on input "False" at bounding box center [509, 173] width 7 height 6
radio input "true"
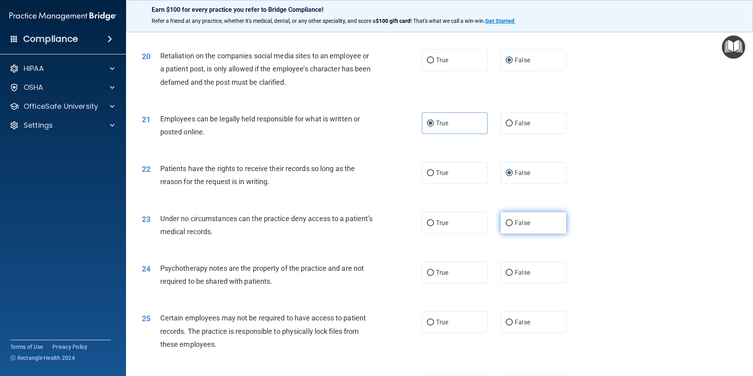
click at [515, 227] on span "False" at bounding box center [522, 222] width 15 height 7
click at [512, 226] on input "False" at bounding box center [509, 223] width 7 height 6
radio input "true"
click at [432, 283] on label "True" at bounding box center [455, 273] width 66 height 22
click at [432, 276] on input "True" at bounding box center [430, 273] width 7 height 6
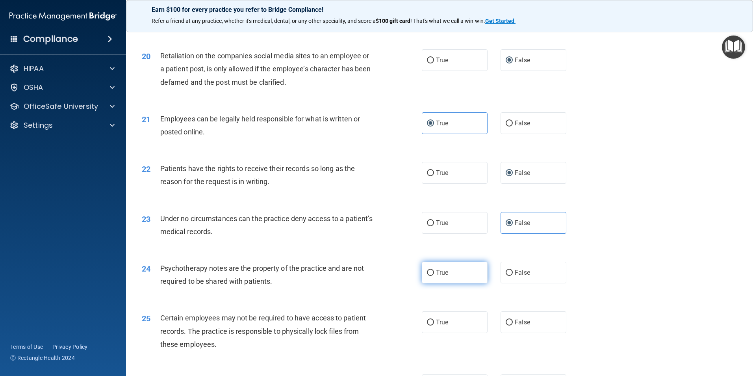
radio input "true"
click at [441, 326] on span "True" at bounding box center [442, 321] width 12 height 7
click at [434, 325] on input "True" at bounding box center [430, 323] width 7 height 6
radio input "true"
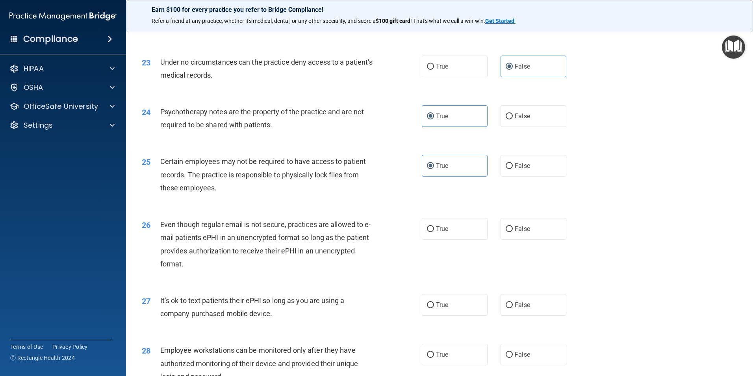
scroll to position [1379, 0]
click at [439, 231] on span "True" at bounding box center [442, 227] width 12 height 7
click at [434, 231] on input "True" at bounding box center [430, 228] width 7 height 6
radio input "true"
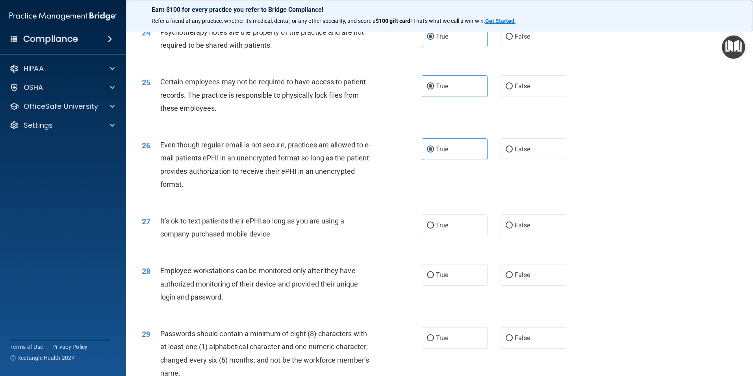
scroll to position [1458, 0]
click at [507, 228] on input "False" at bounding box center [509, 225] width 7 height 6
radio input "true"
click at [509, 278] on input "False" at bounding box center [509, 275] width 7 height 6
radio input "true"
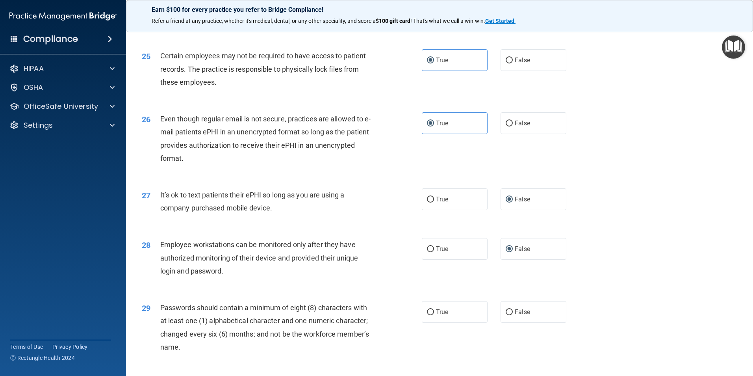
scroll to position [1576, 0]
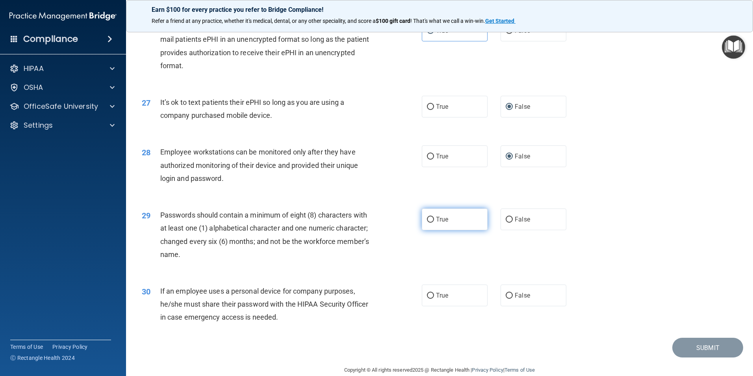
click at [439, 223] on span "True" at bounding box center [442, 219] width 12 height 7
click at [434, 223] on input "True" at bounding box center [430, 220] width 7 height 6
radio input "true"
click at [515, 299] on span "False" at bounding box center [522, 295] width 15 height 7
click at [513, 299] on input "False" at bounding box center [509, 296] width 7 height 6
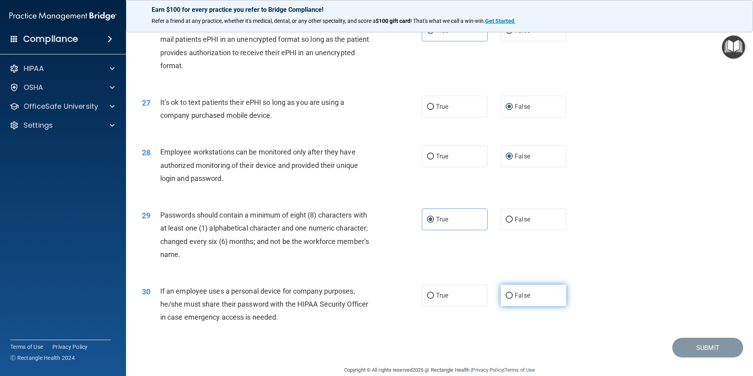
radio input "true"
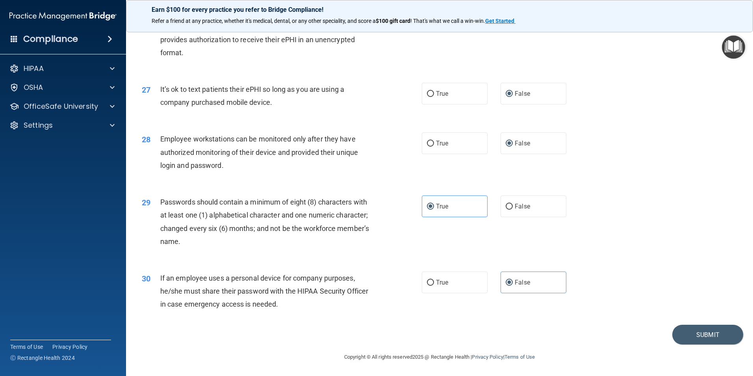
scroll to position [1602, 0]
click at [698, 334] on button "Submit" at bounding box center [708, 335] width 71 height 20
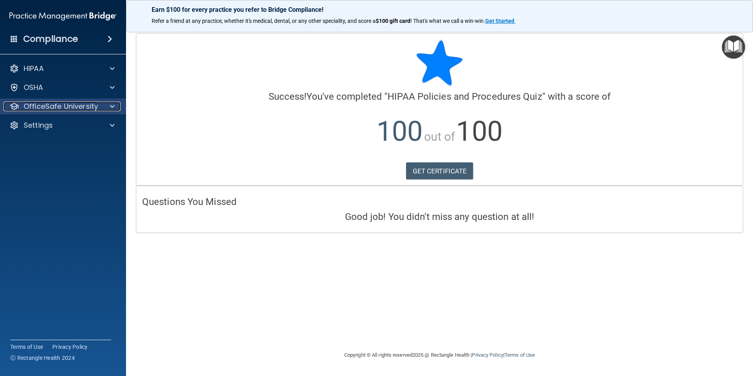
click at [87, 107] on p "OfficeSafe University" at bounding box center [61, 106] width 74 height 9
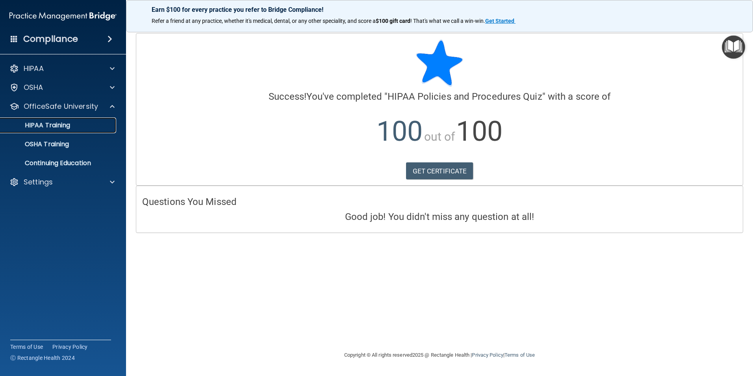
click at [65, 125] on p "HIPAA Training" at bounding box center [37, 125] width 65 height 8
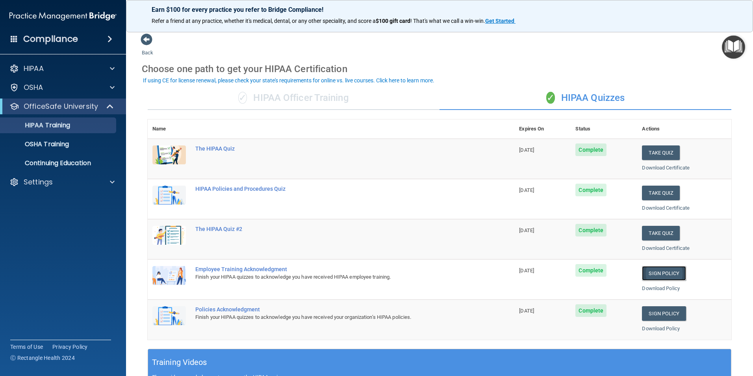
click at [648, 272] on link "Sign Policy" at bounding box center [664, 273] width 44 height 15
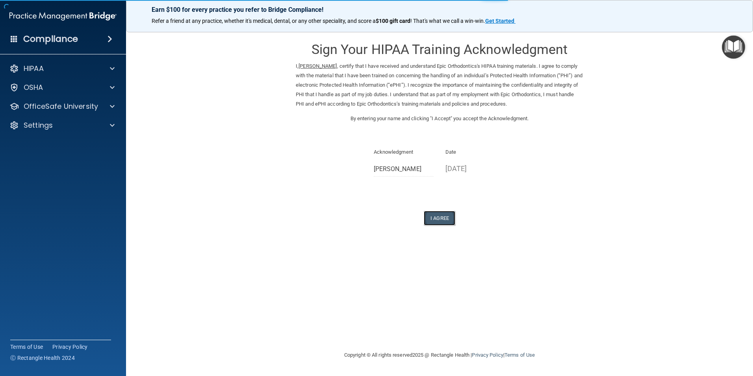
click at [441, 218] on button "I Agree" at bounding box center [440, 218] width 32 height 15
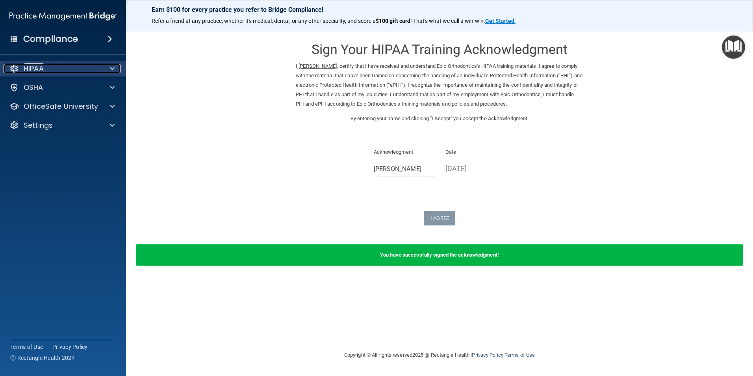
click at [65, 68] on div "HIPAA" at bounding box center [53, 68] width 98 height 9
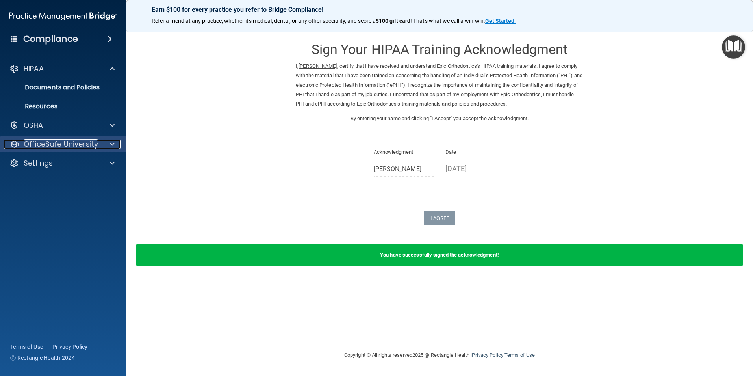
click at [49, 143] on p "OfficeSafe University" at bounding box center [61, 143] width 74 height 9
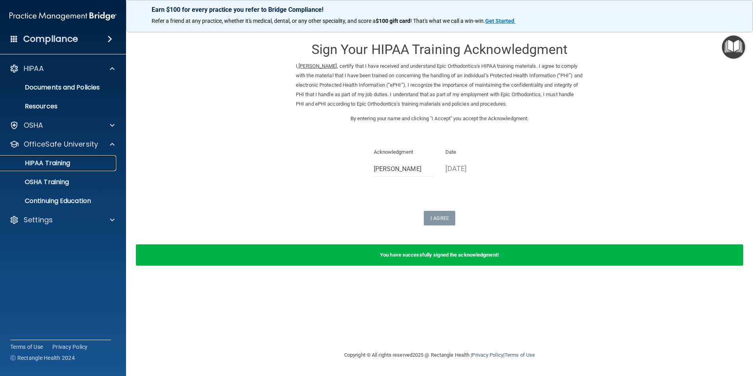
click at [56, 166] on p "HIPAA Training" at bounding box center [37, 163] width 65 height 8
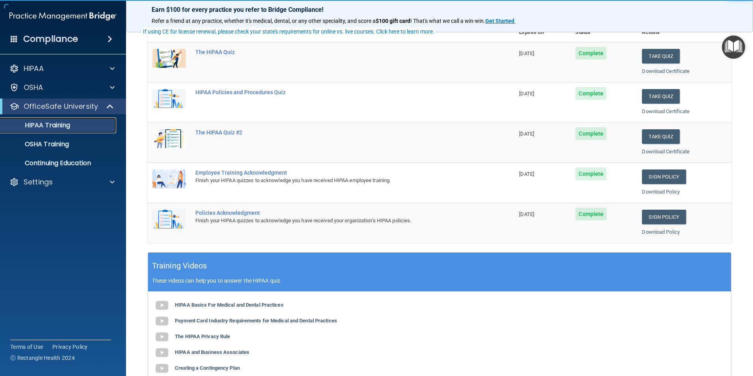
scroll to position [118, 0]
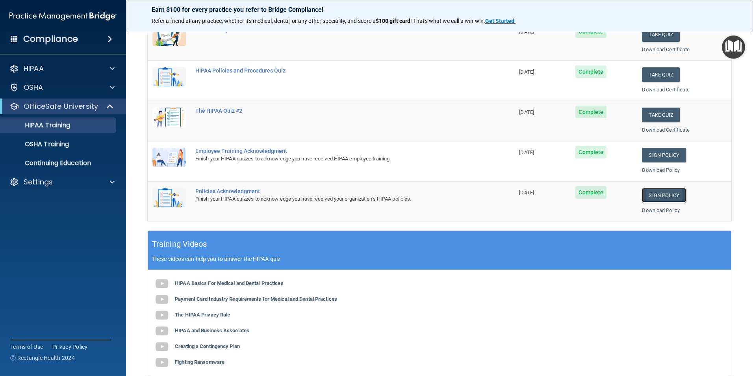
click at [660, 194] on link "Sign Policy" at bounding box center [664, 195] width 44 height 15
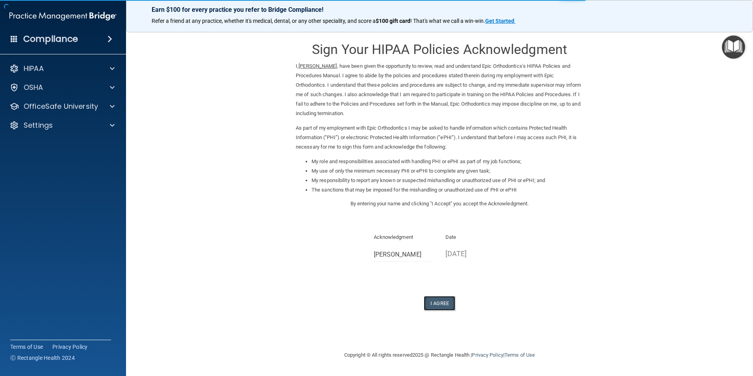
click at [439, 302] on button "I Agree" at bounding box center [440, 303] width 32 height 15
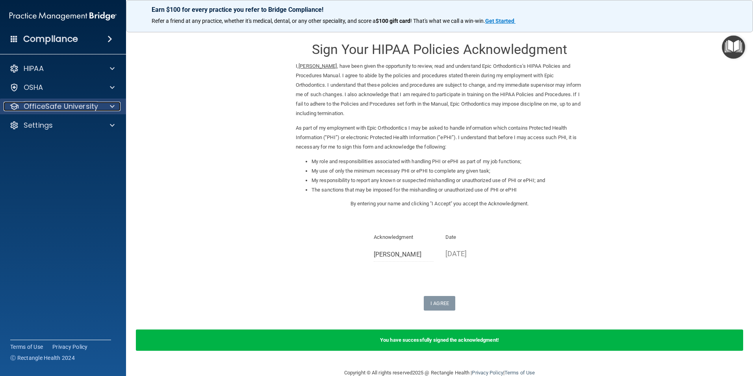
click at [48, 108] on p "OfficeSafe University" at bounding box center [61, 106] width 74 height 9
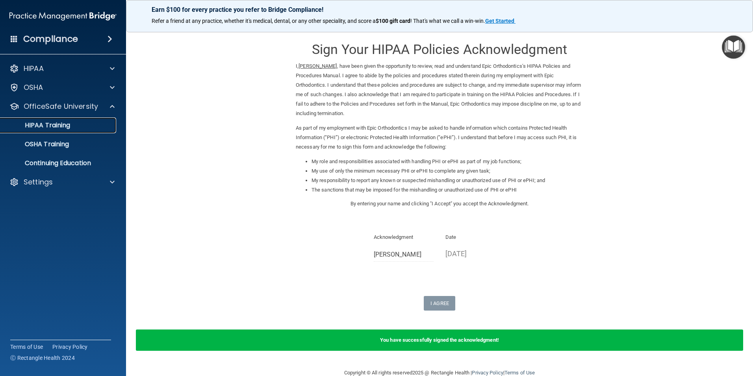
click at [58, 127] on p "HIPAA Training" at bounding box center [37, 125] width 65 height 8
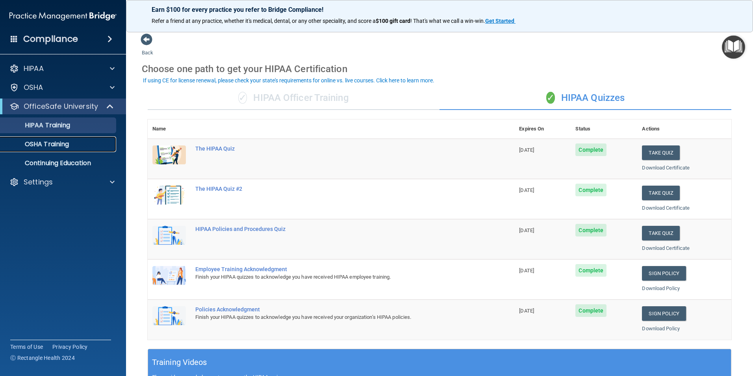
click at [61, 145] on p "OSHA Training" at bounding box center [37, 144] width 64 height 8
